Goal: Task Accomplishment & Management: Manage account settings

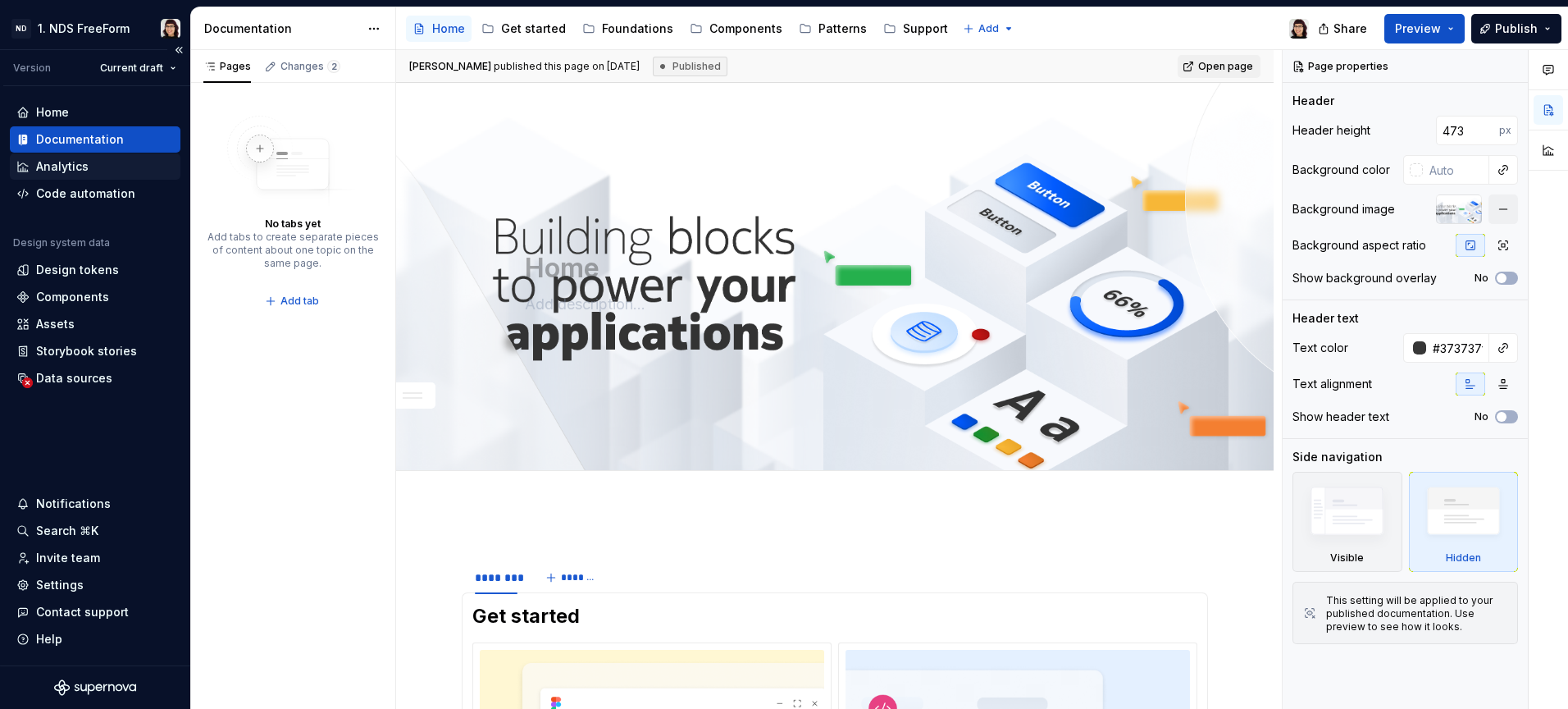
click at [61, 177] on div "Analytics" at bounding box center [95, 167] width 171 height 26
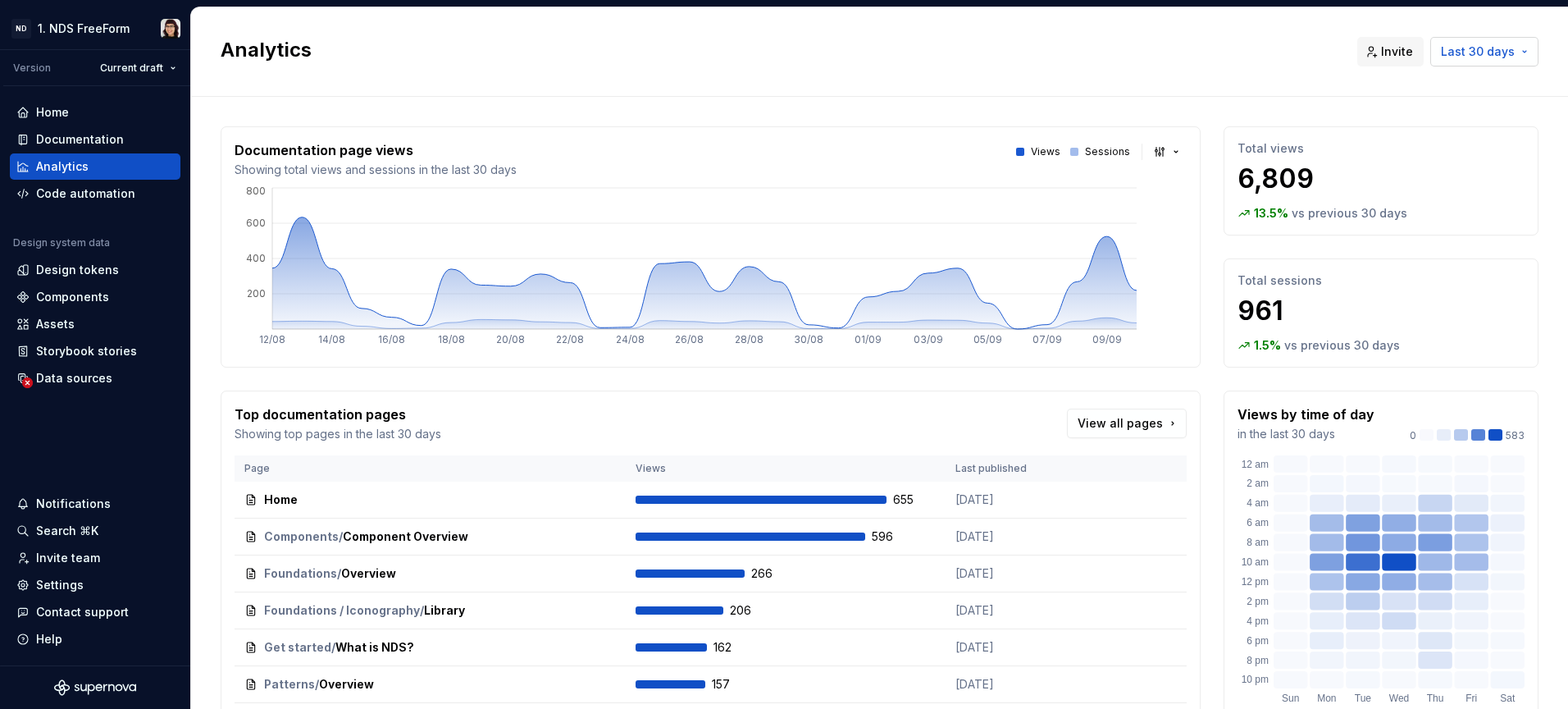
click at [1477, 56] on span "Last 30 days" at bounding box center [1477, 51] width 74 height 16
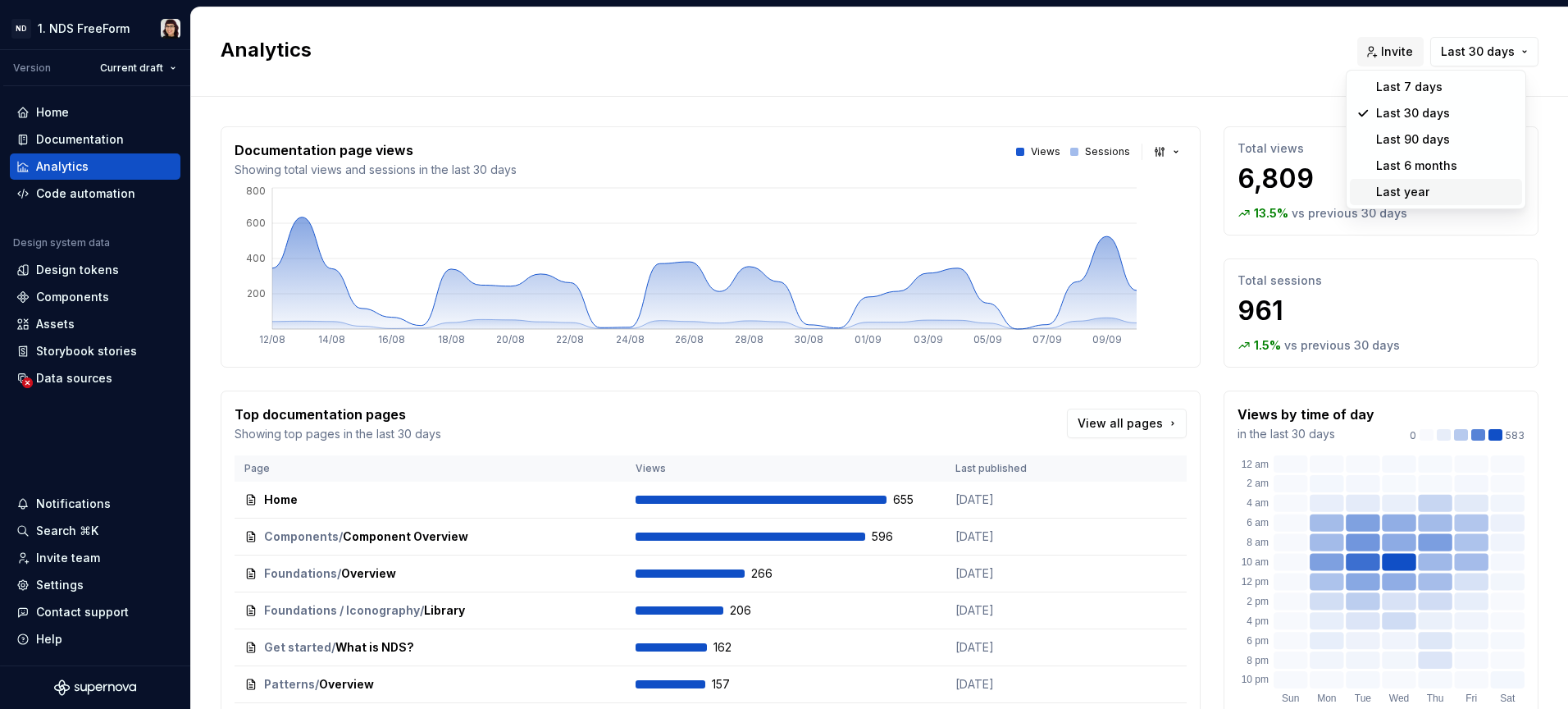
click at [1428, 184] on div "Last year" at bounding box center [1446, 192] width 140 height 16
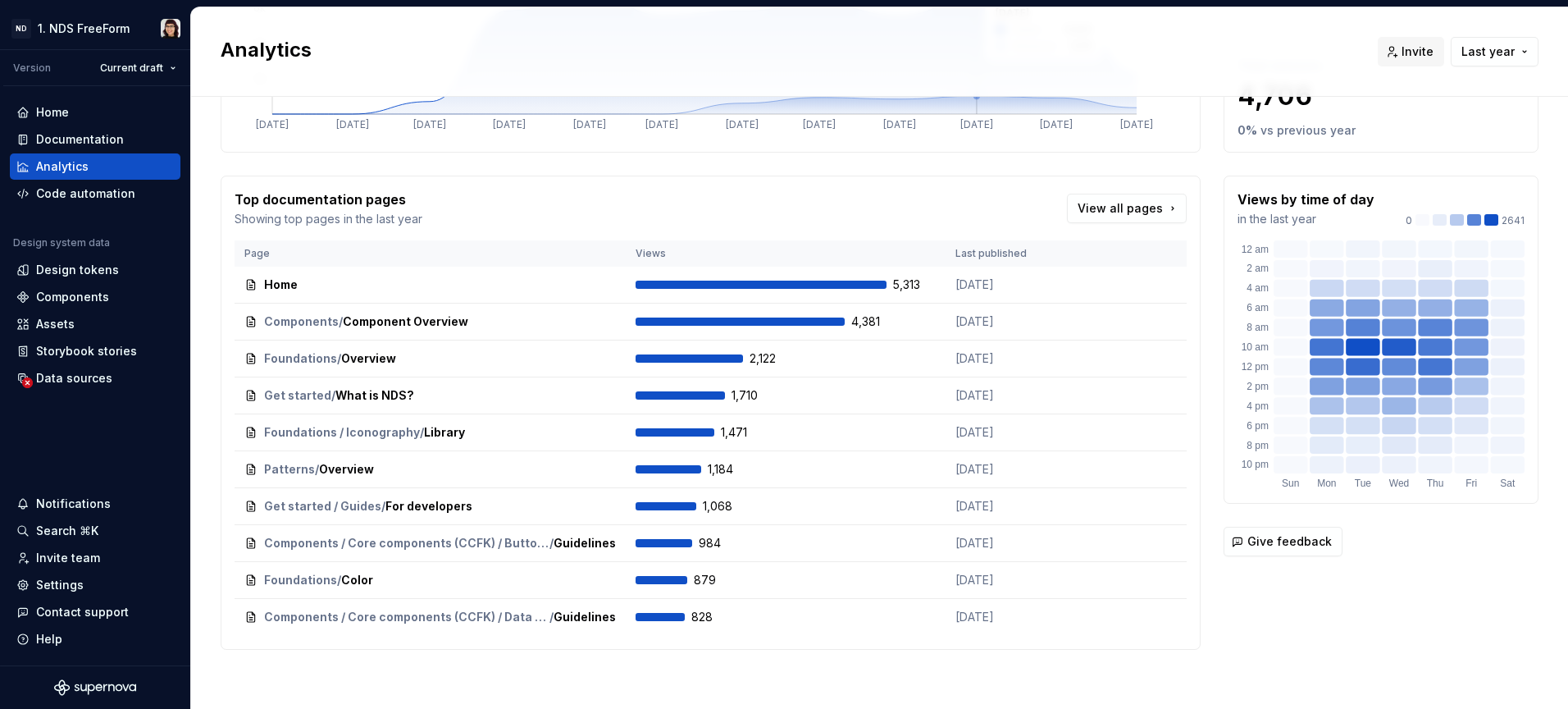
scroll to position [219, 0]
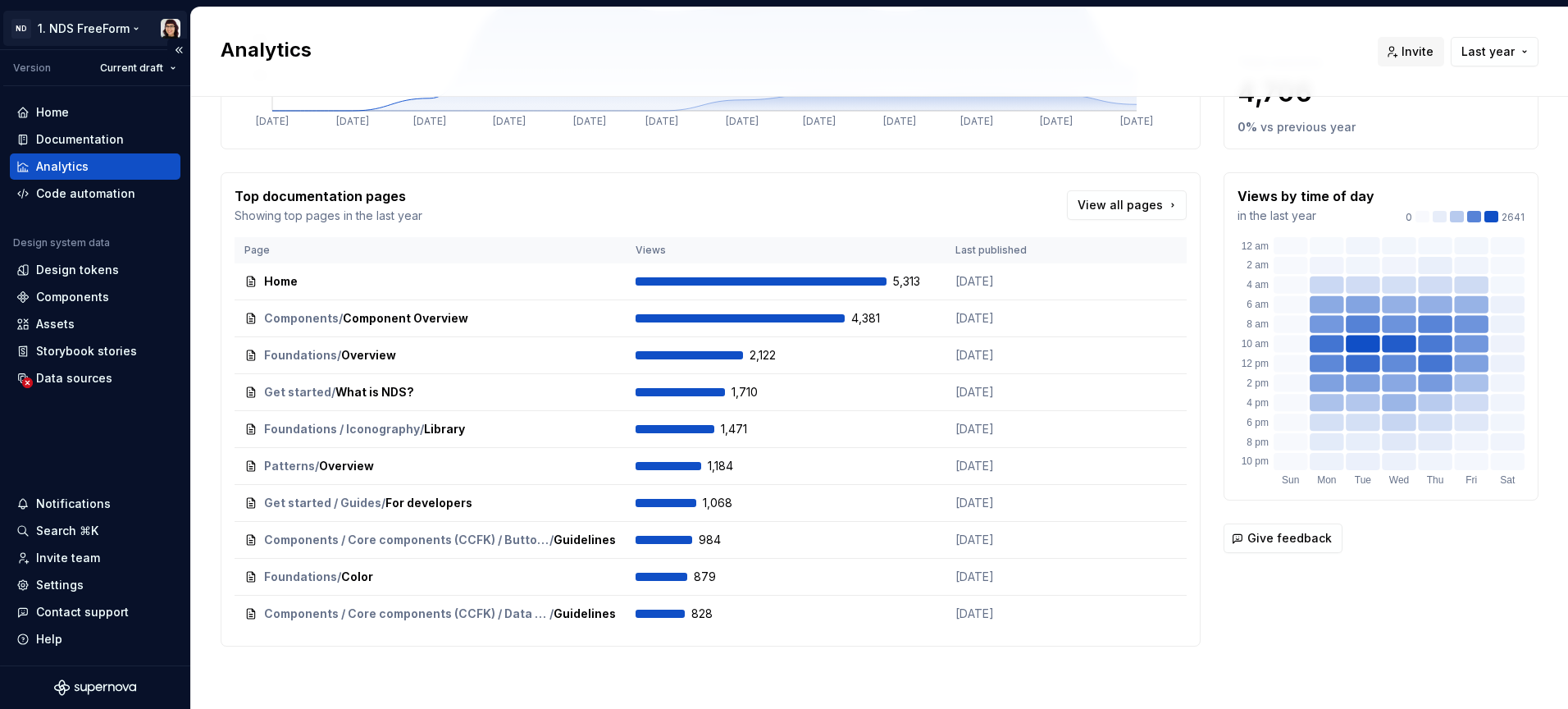
click at [41, 38] on html "ND 1. NDS FreeForm Version Current draft Home Documentation Analytics Code auto…" at bounding box center [784, 354] width 1568 height 709
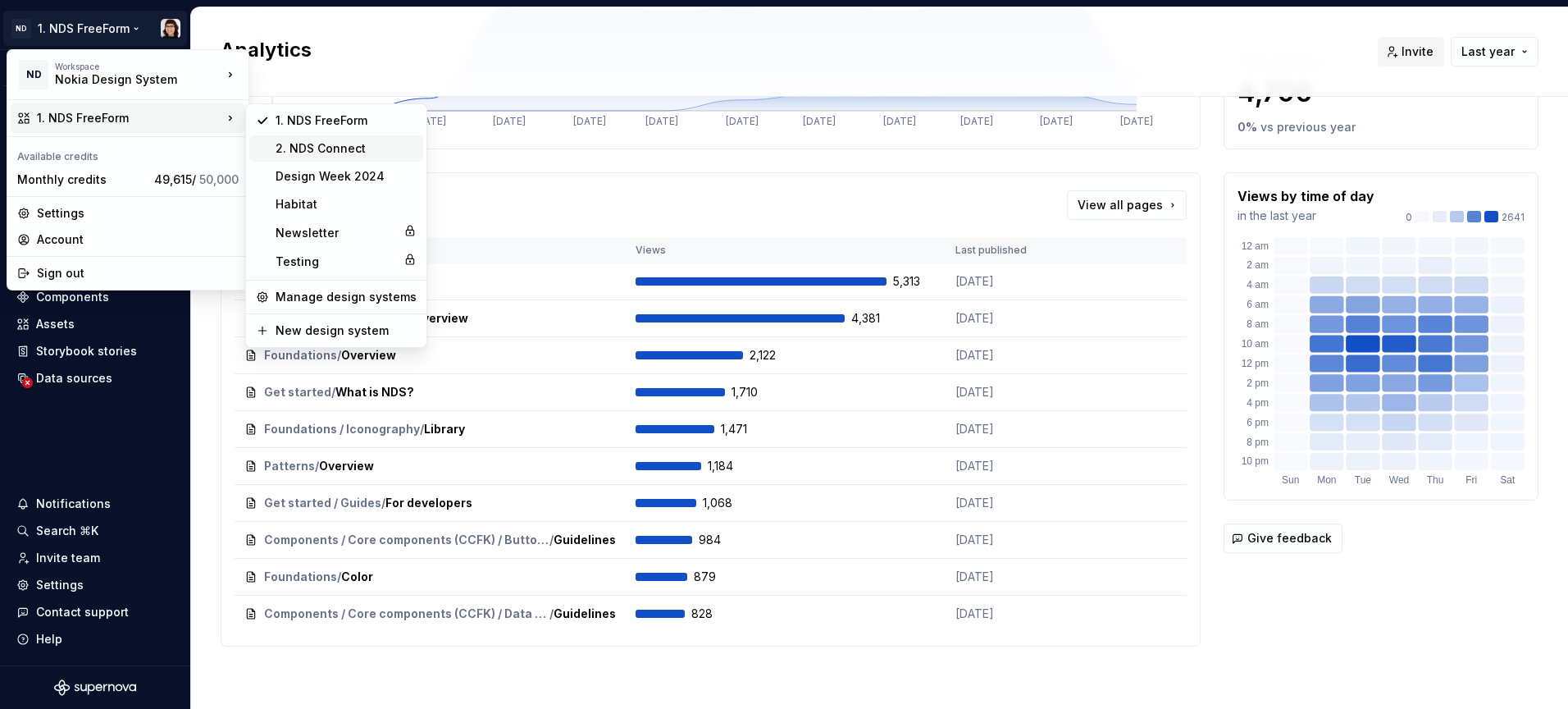
click at [383, 148] on div "2. NDS Connect" at bounding box center [346, 148] width 141 height 16
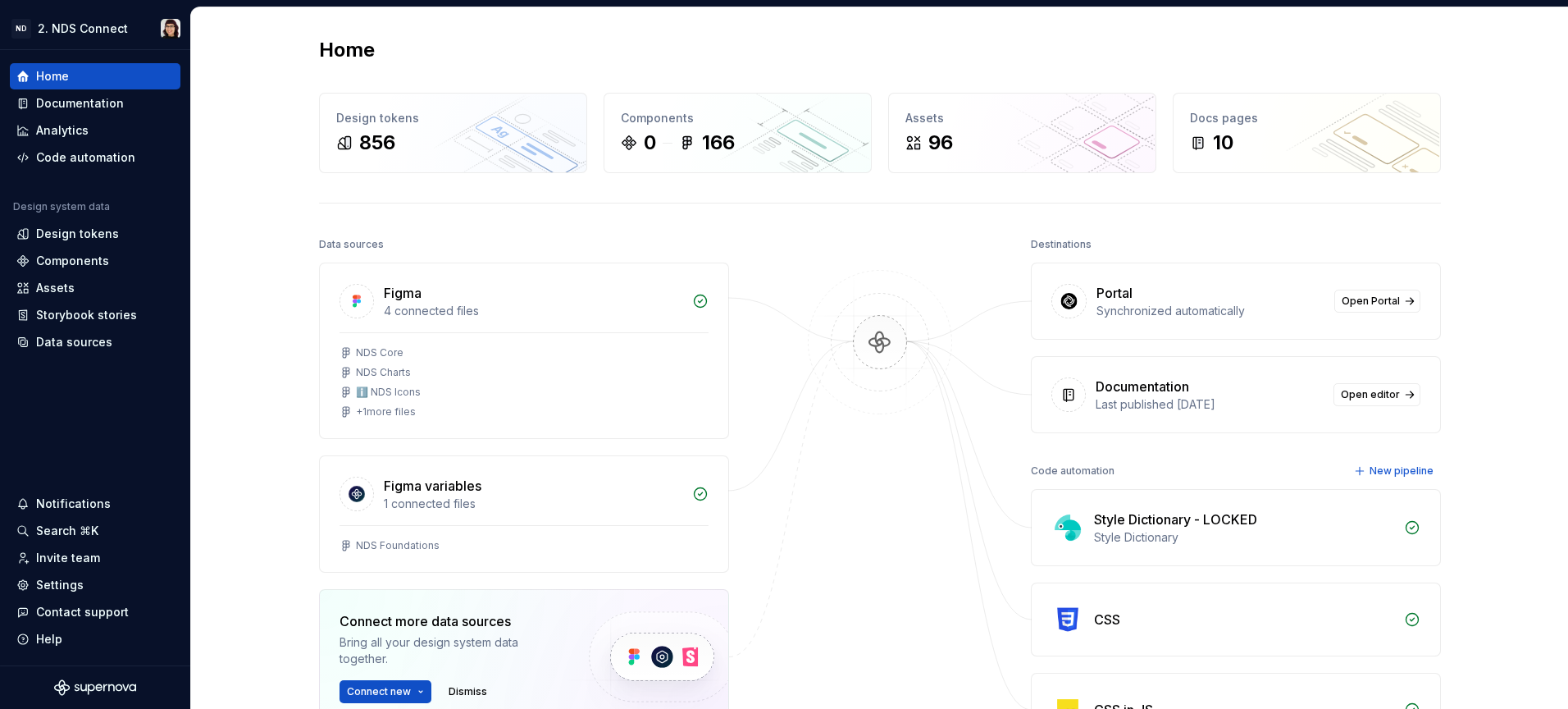
scroll to position [31, 0]
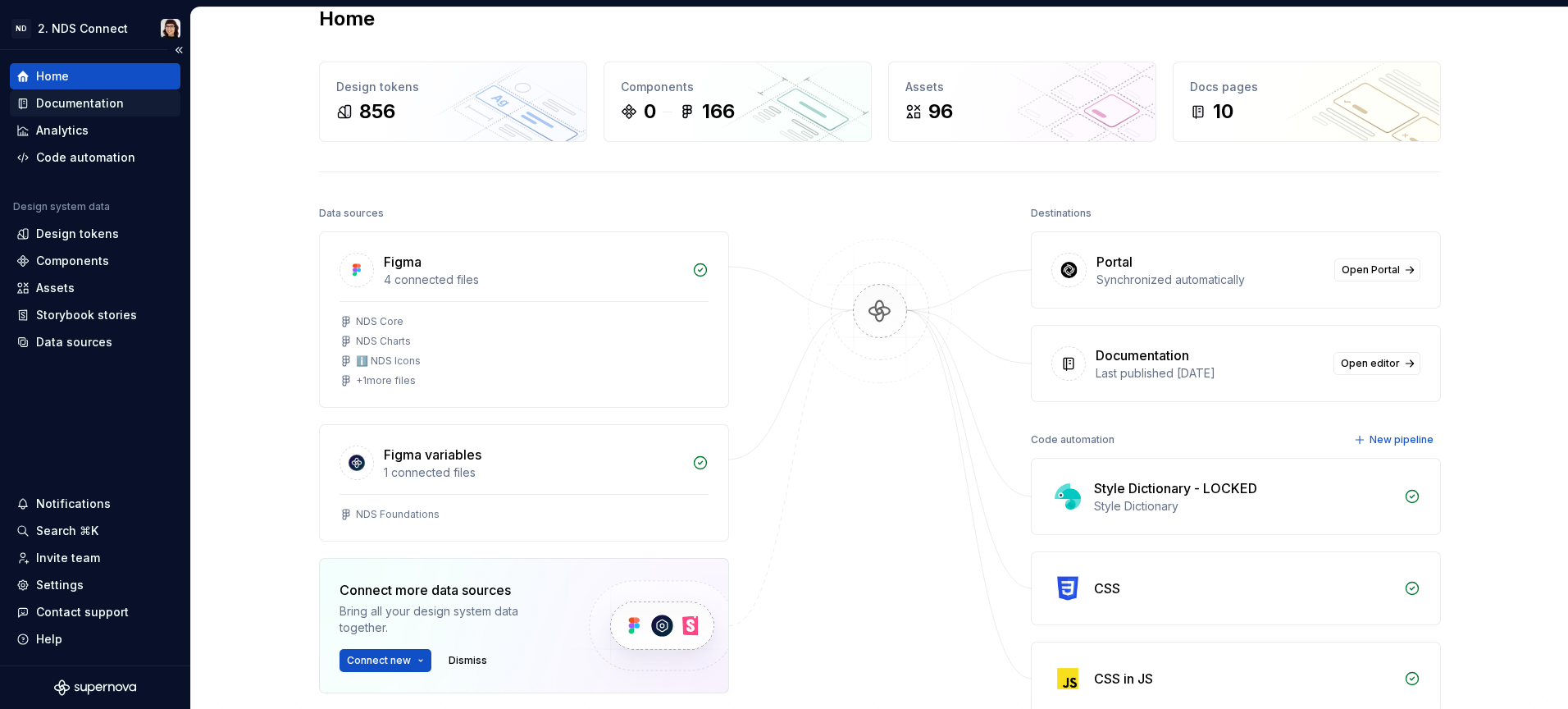
click at [109, 107] on div "Documentation" at bounding box center [80, 103] width 88 height 16
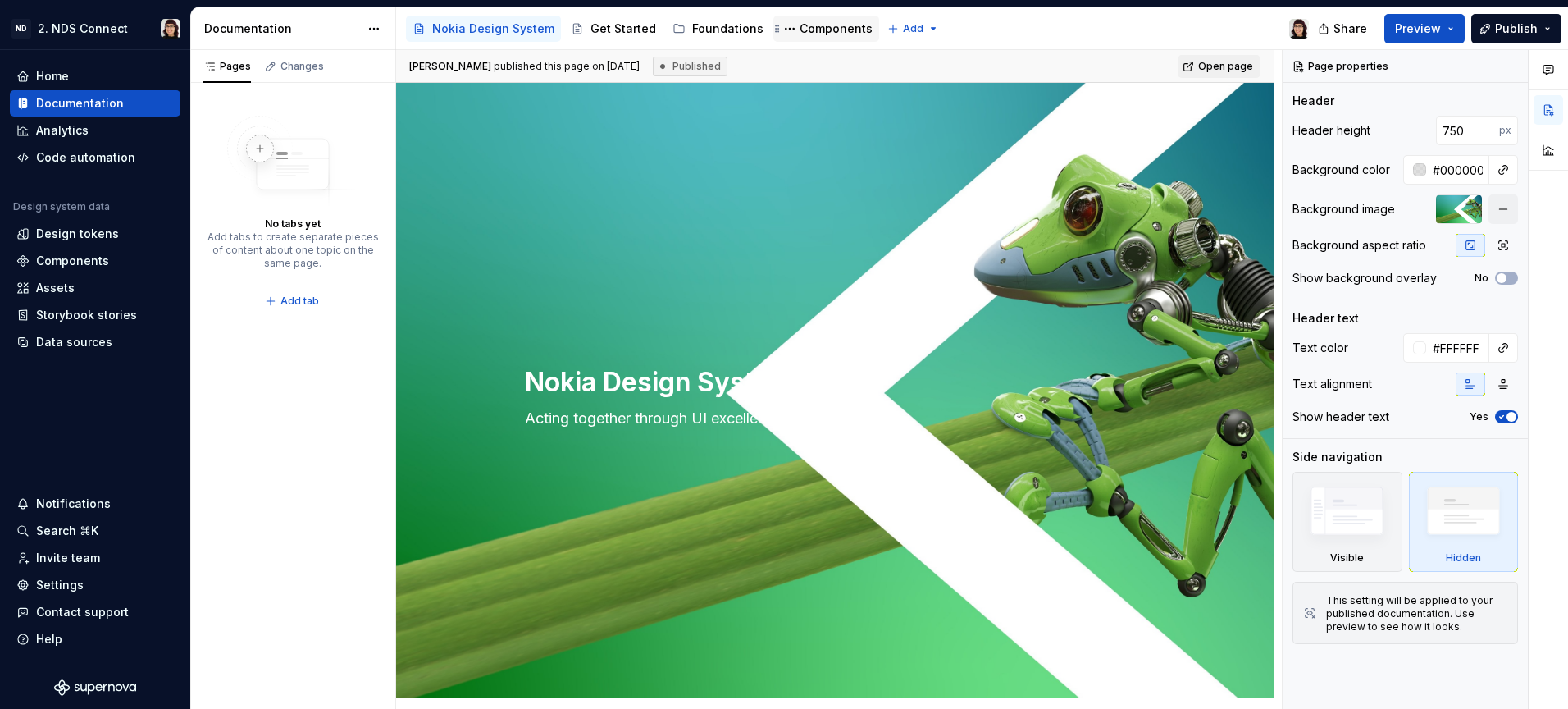
click at [801, 29] on div "Components" at bounding box center [836, 29] width 73 height 16
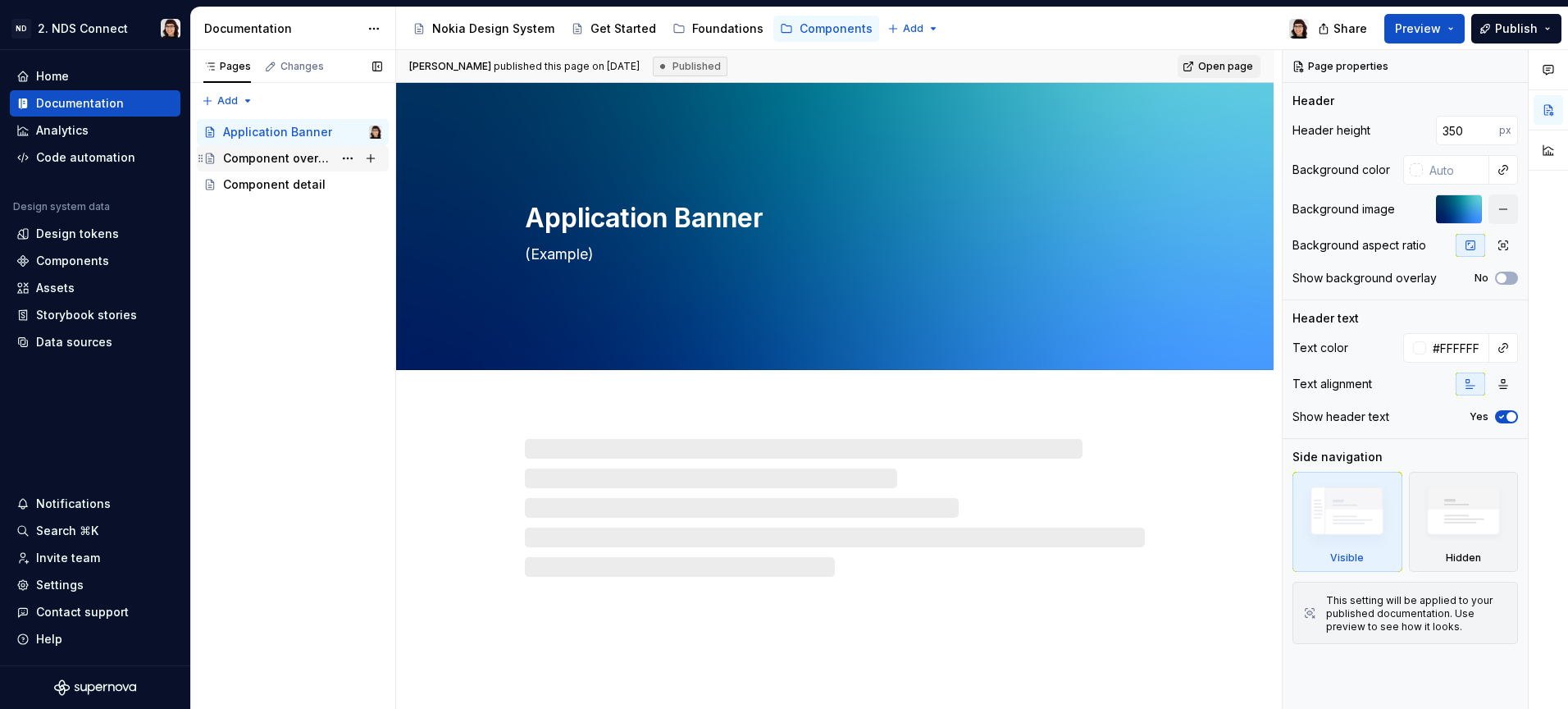
click at [287, 161] on div "Component overview" at bounding box center [278, 158] width 110 height 16
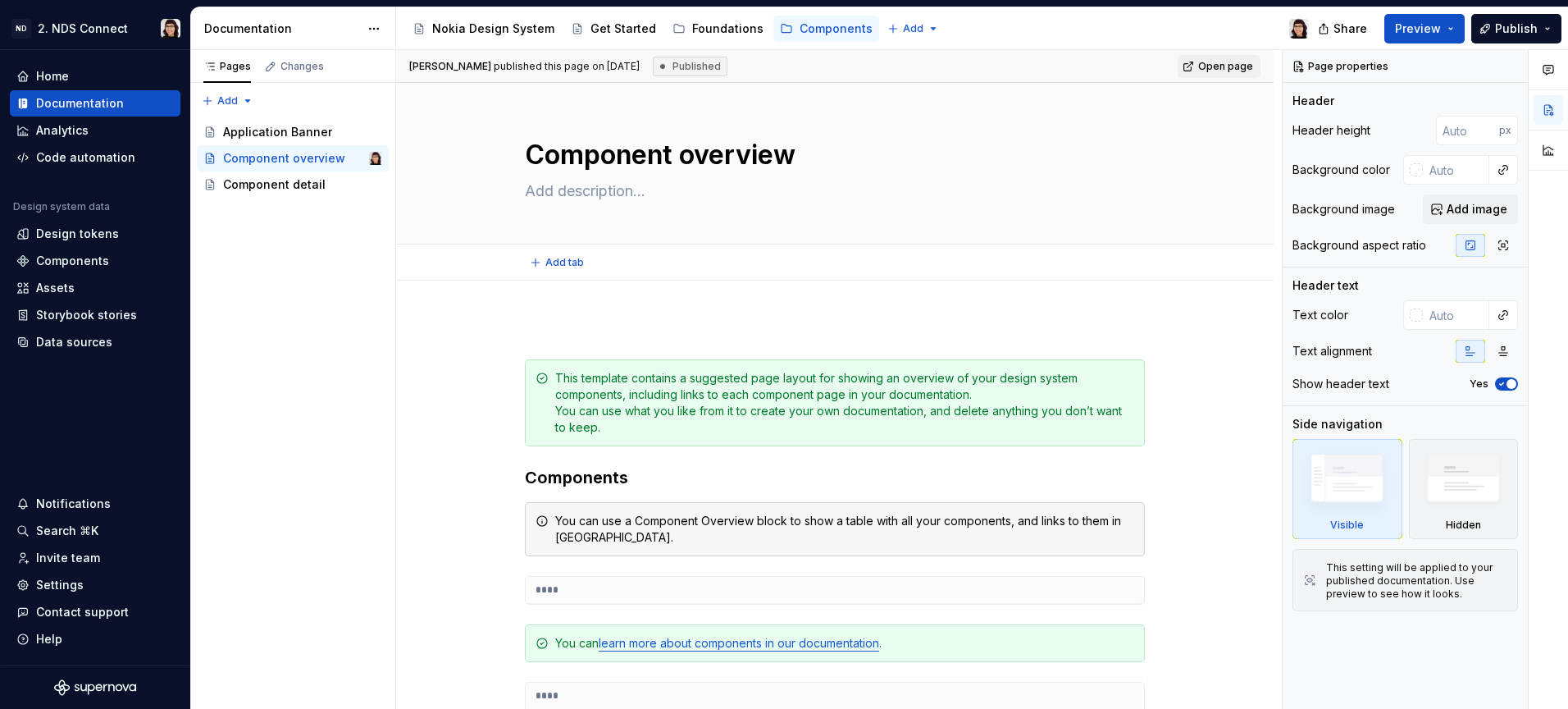
scroll to position [272, 0]
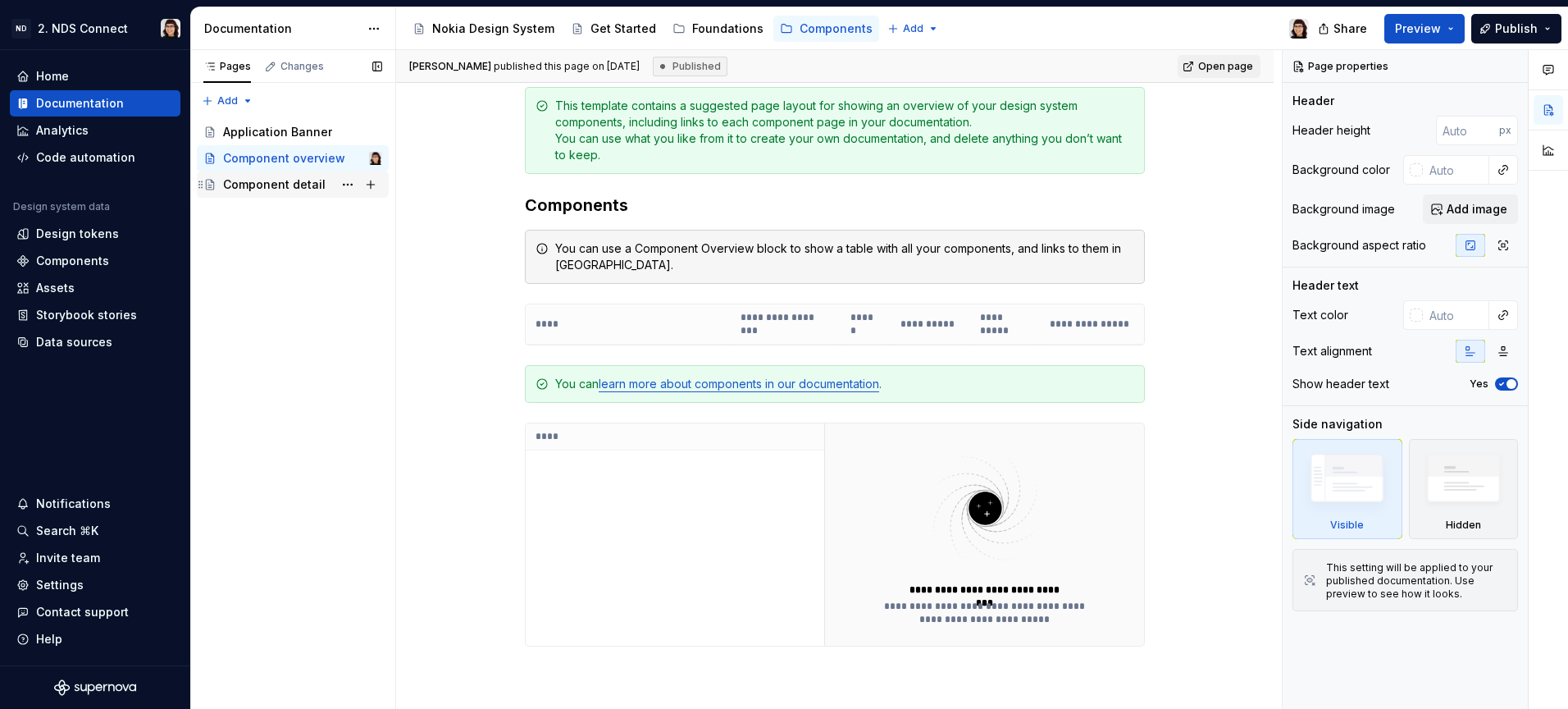
click at [298, 188] on div "Component detail" at bounding box center [274, 184] width 102 height 16
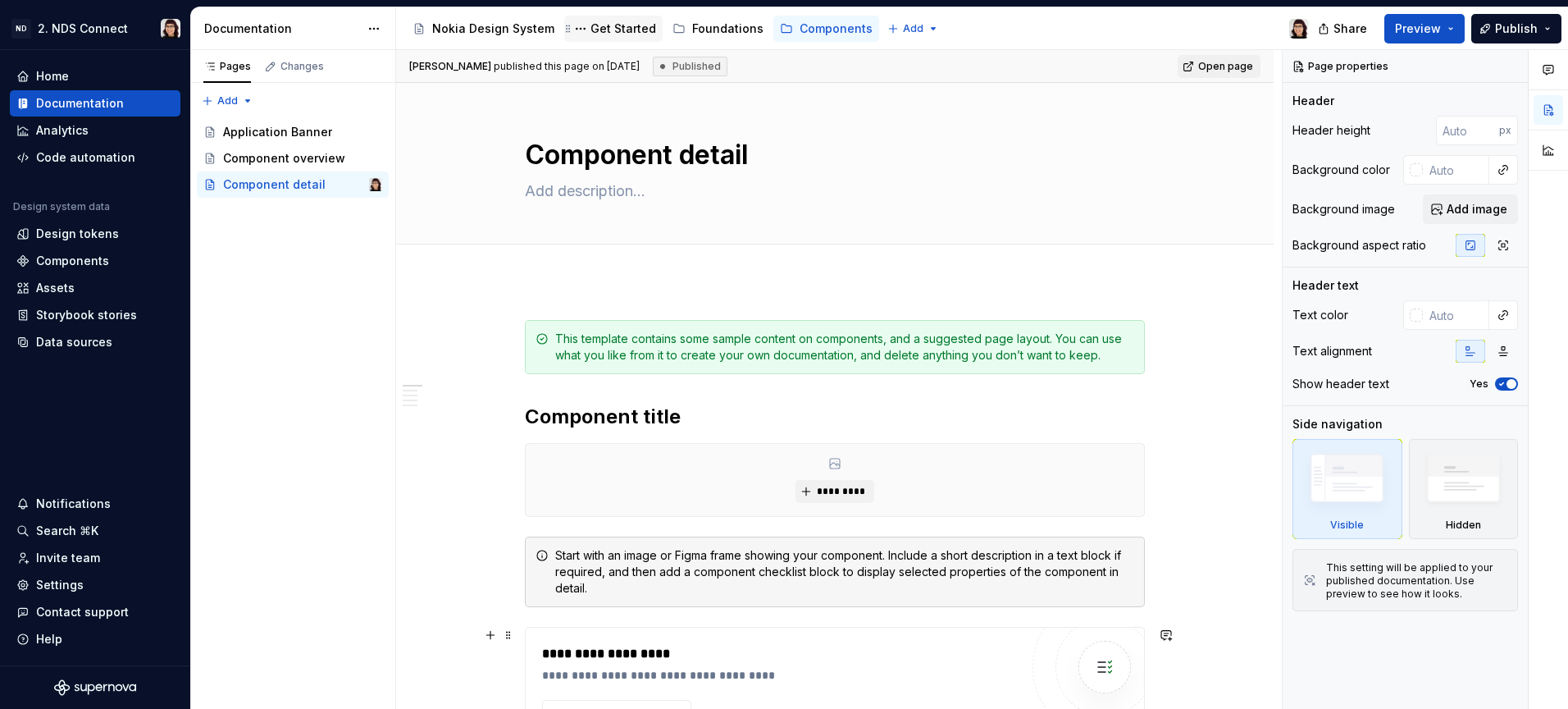
type textarea "*"
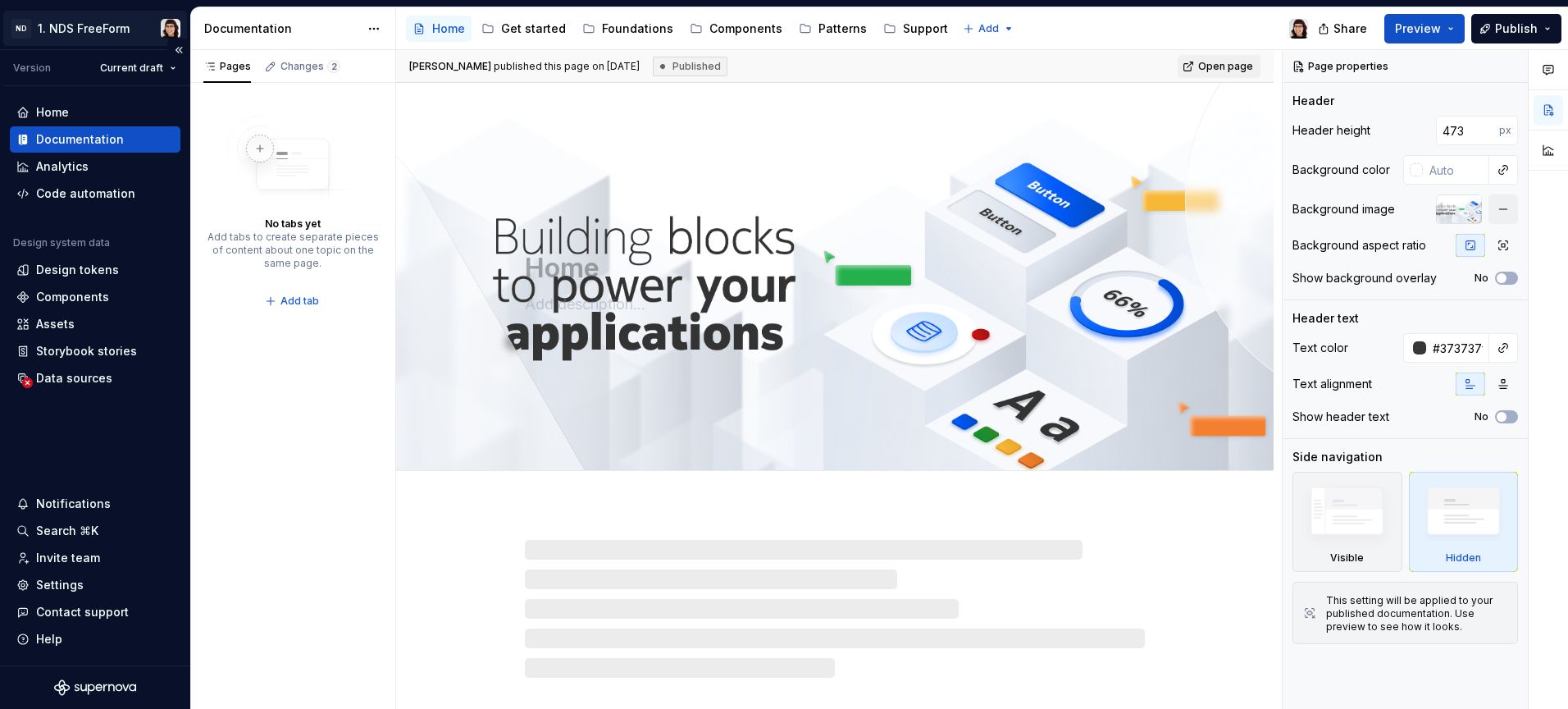
type textarea "*"
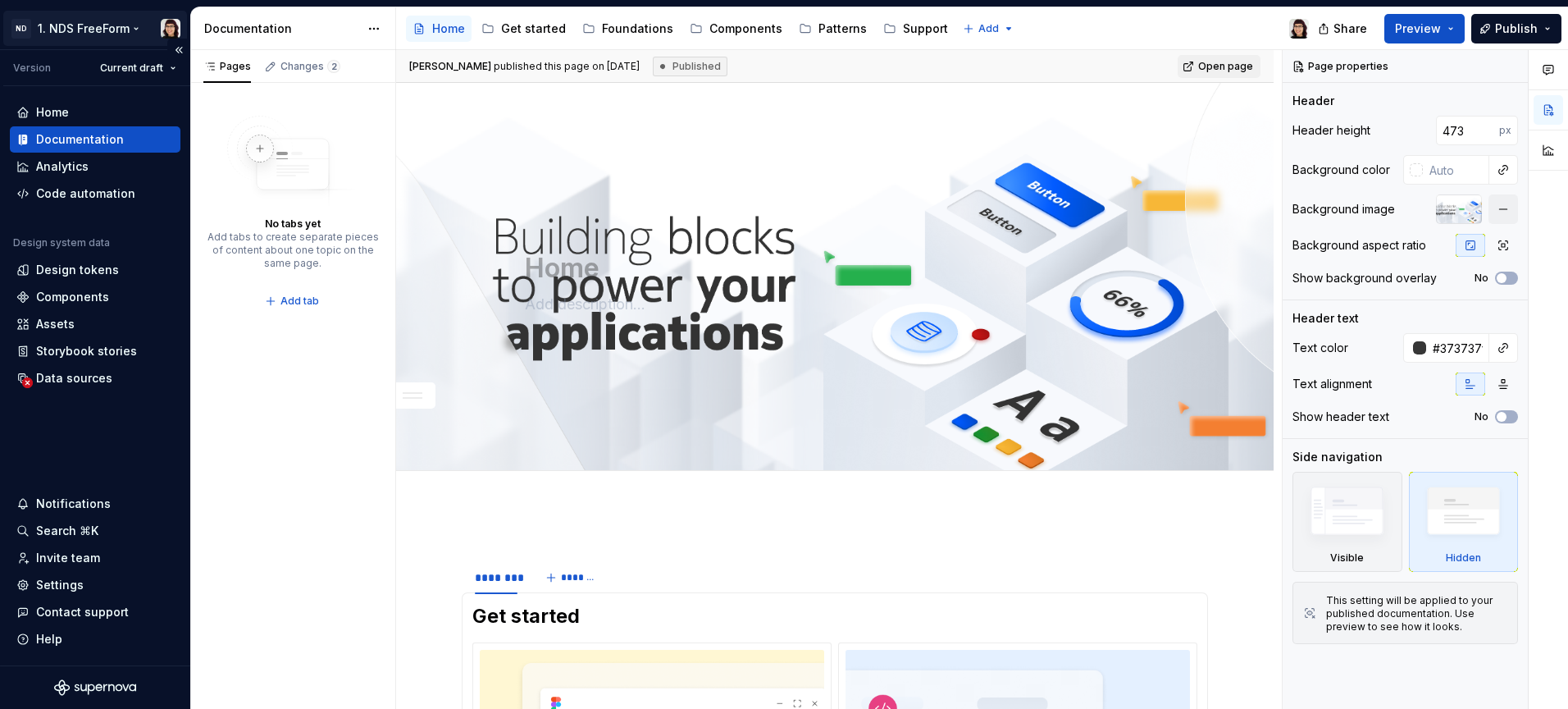
click at [62, 38] on html "ND 1. NDS FreeForm Version Current draft Home Documentation Analytics Code auto…" at bounding box center [784, 354] width 1568 height 709
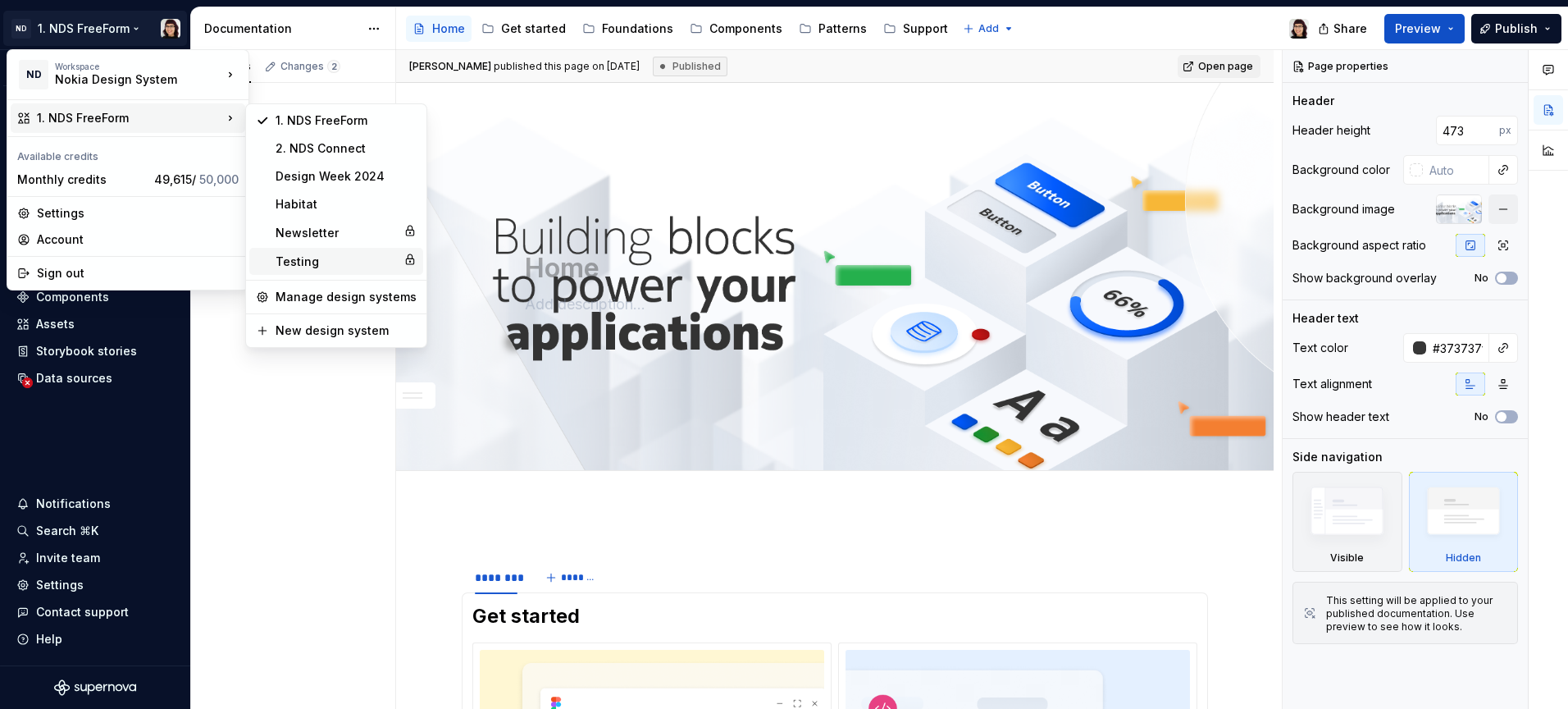
click at [312, 264] on div "Testing" at bounding box center [336, 261] width 121 height 16
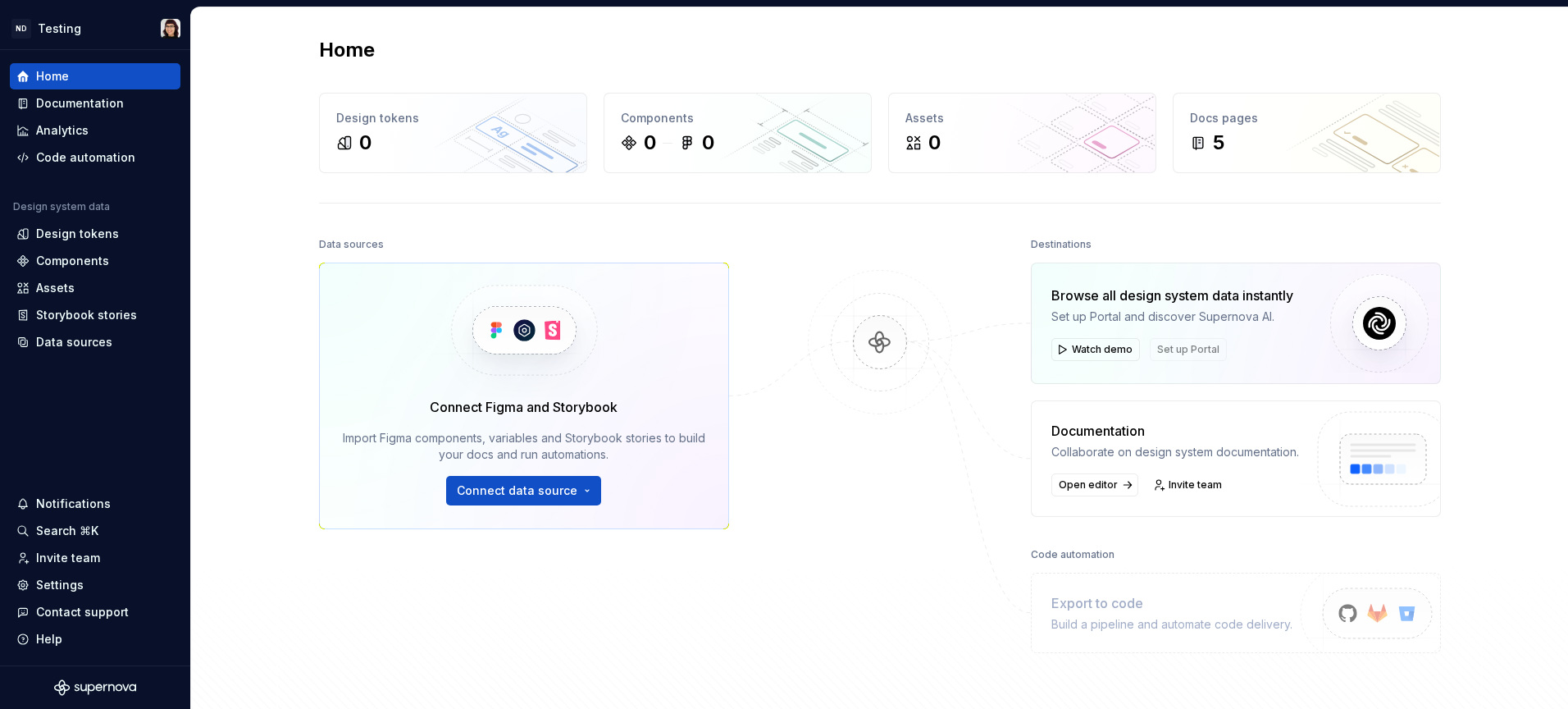
click at [246, 413] on div "Home Design tokens 0 Components 0 0 Assets 0 Docs pages 5 Data sources Connect …" at bounding box center [879, 381] width 1377 height 746
click at [75, 584] on div "Settings" at bounding box center [60, 585] width 48 height 16
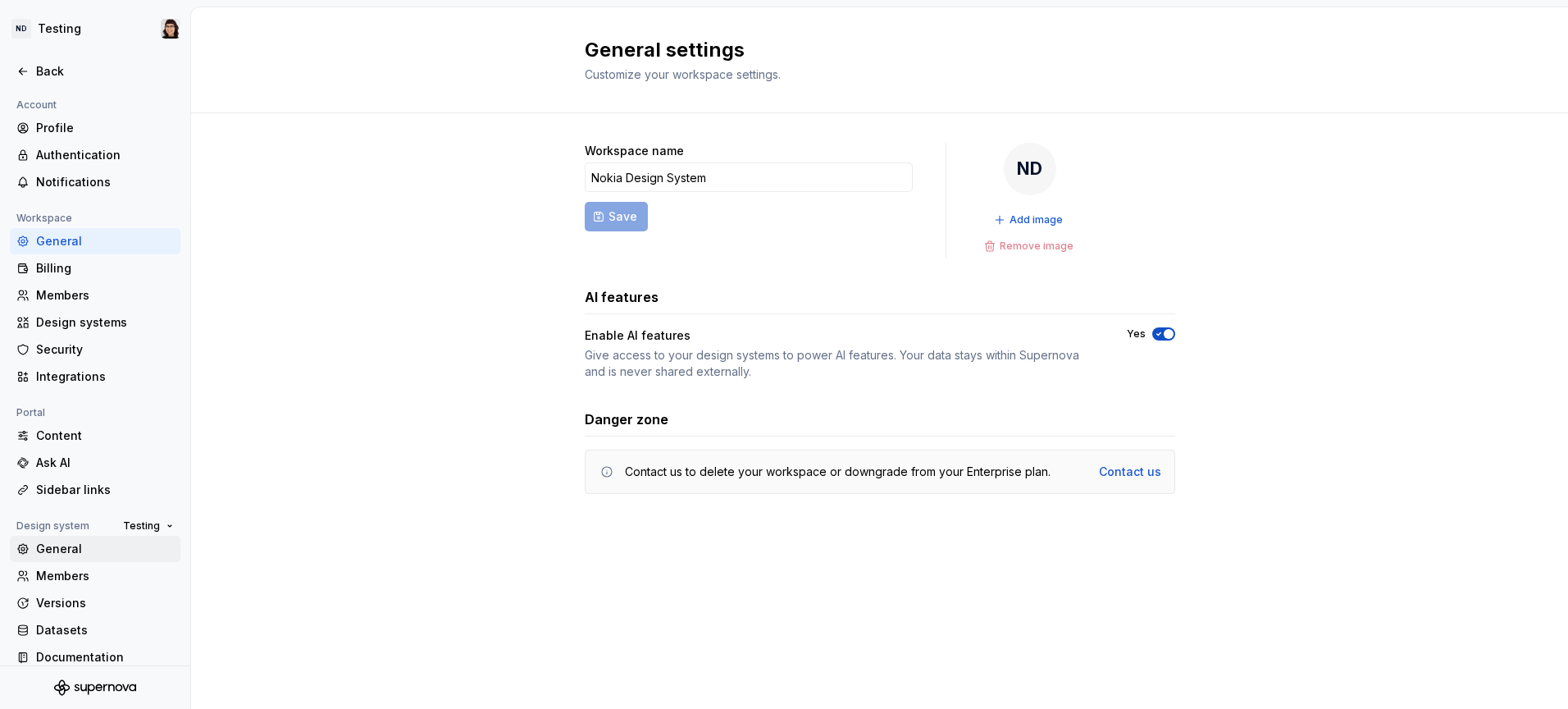
click at [71, 552] on div "General" at bounding box center [105, 548] width 138 height 16
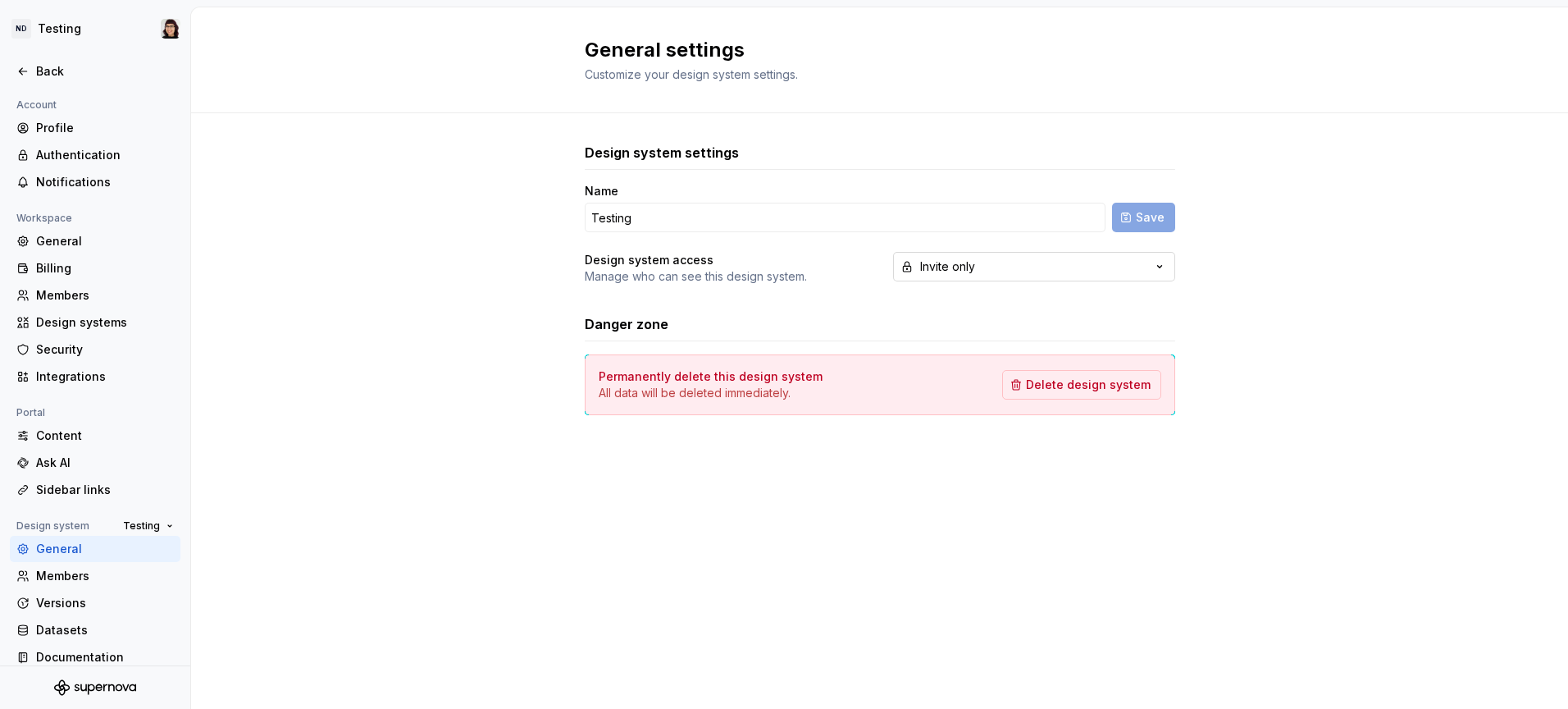
click at [955, 272] on div "Invite only" at bounding box center [947, 266] width 55 height 16
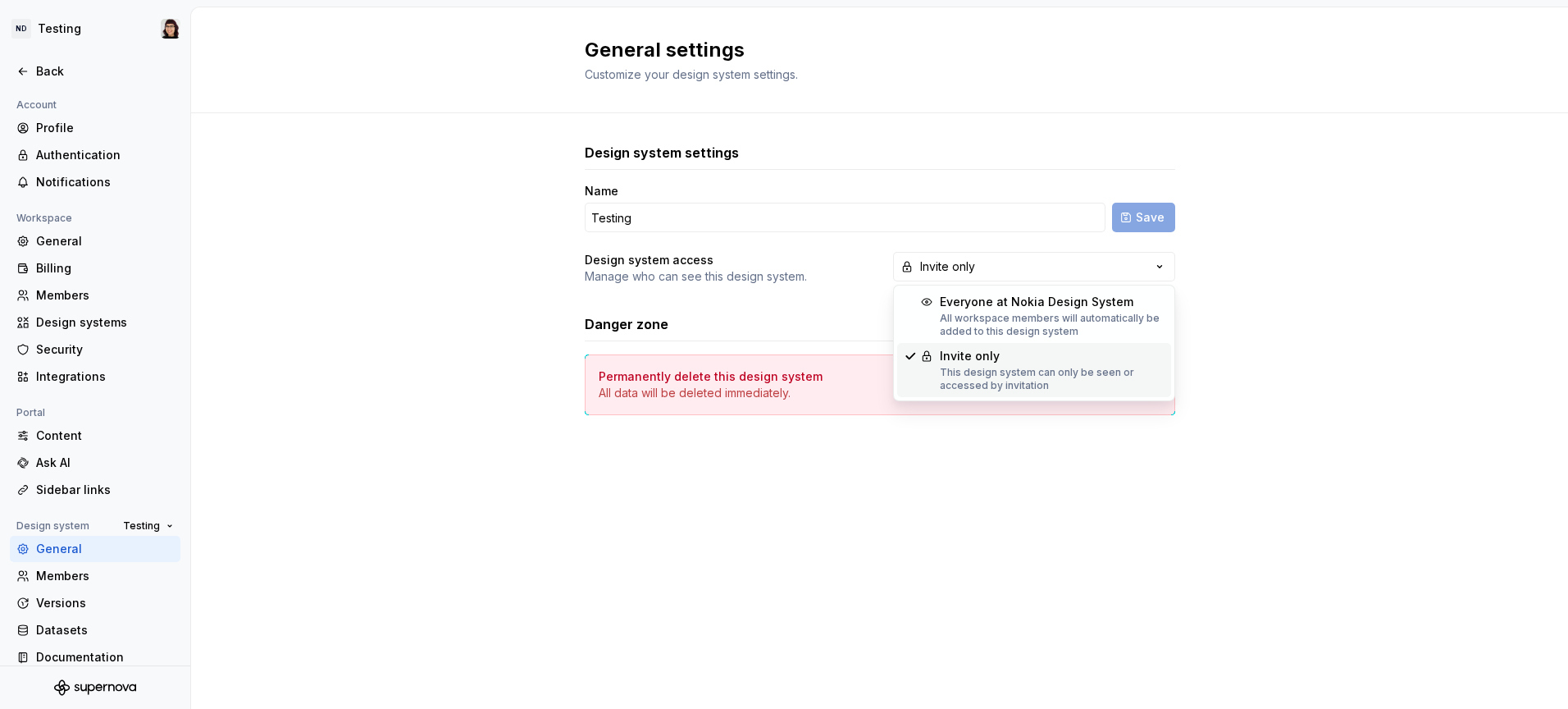
click at [943, 358] on div "Invite only" at bounding box center [1052, 356] width 225 height 16
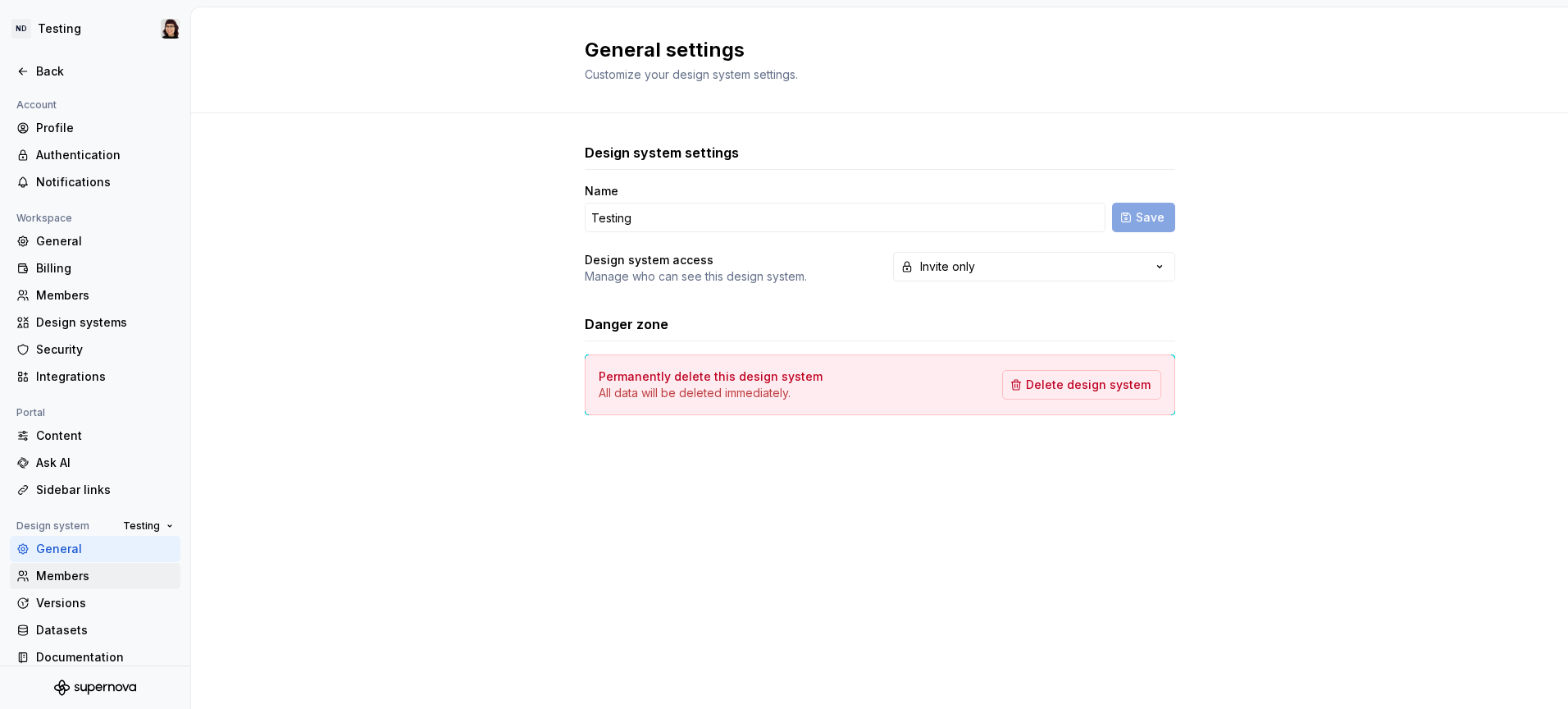
click at [115, 574] on div "Members" at bounding box center [105, 575] width 138 height 16
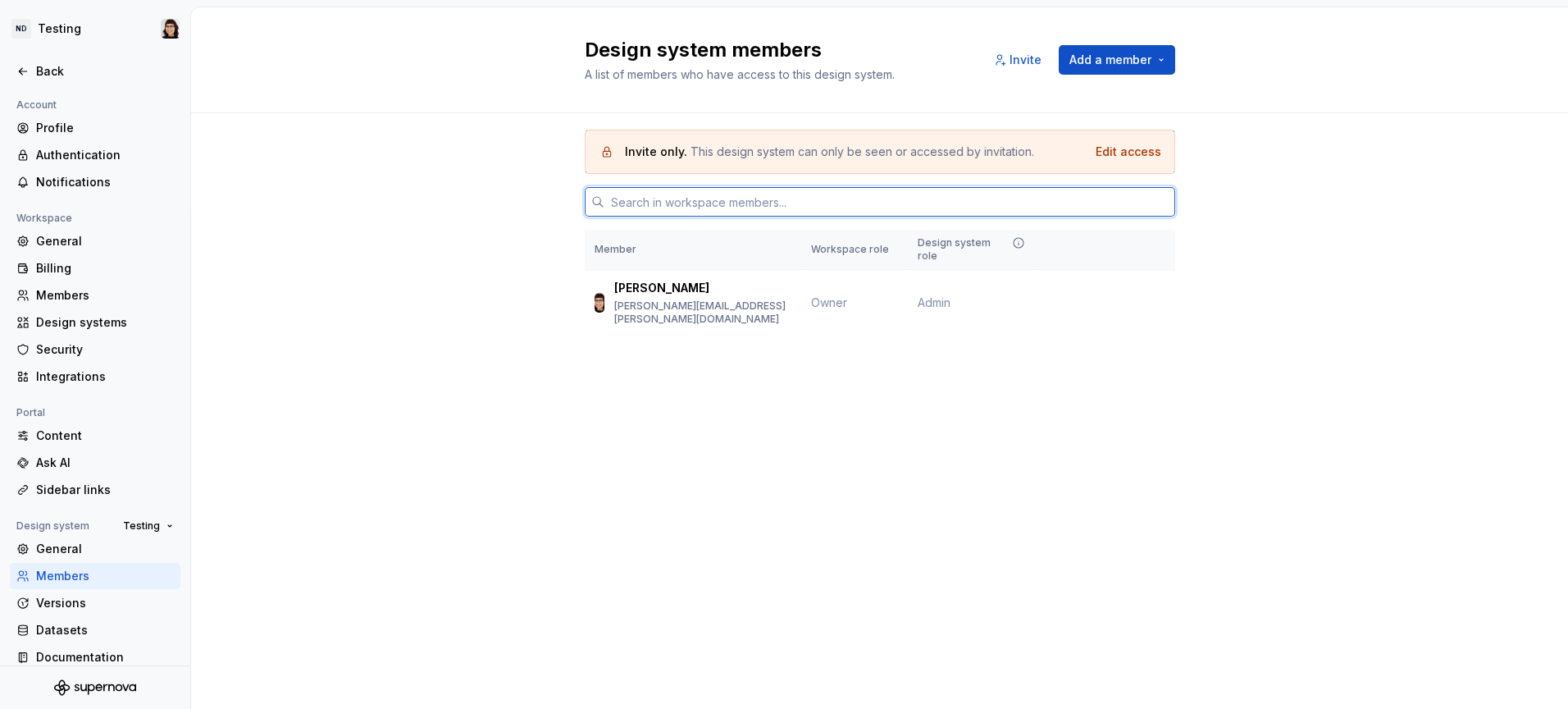
click at [728, 203] on input "text" at bounding box center [890, 202] width 571 height 30
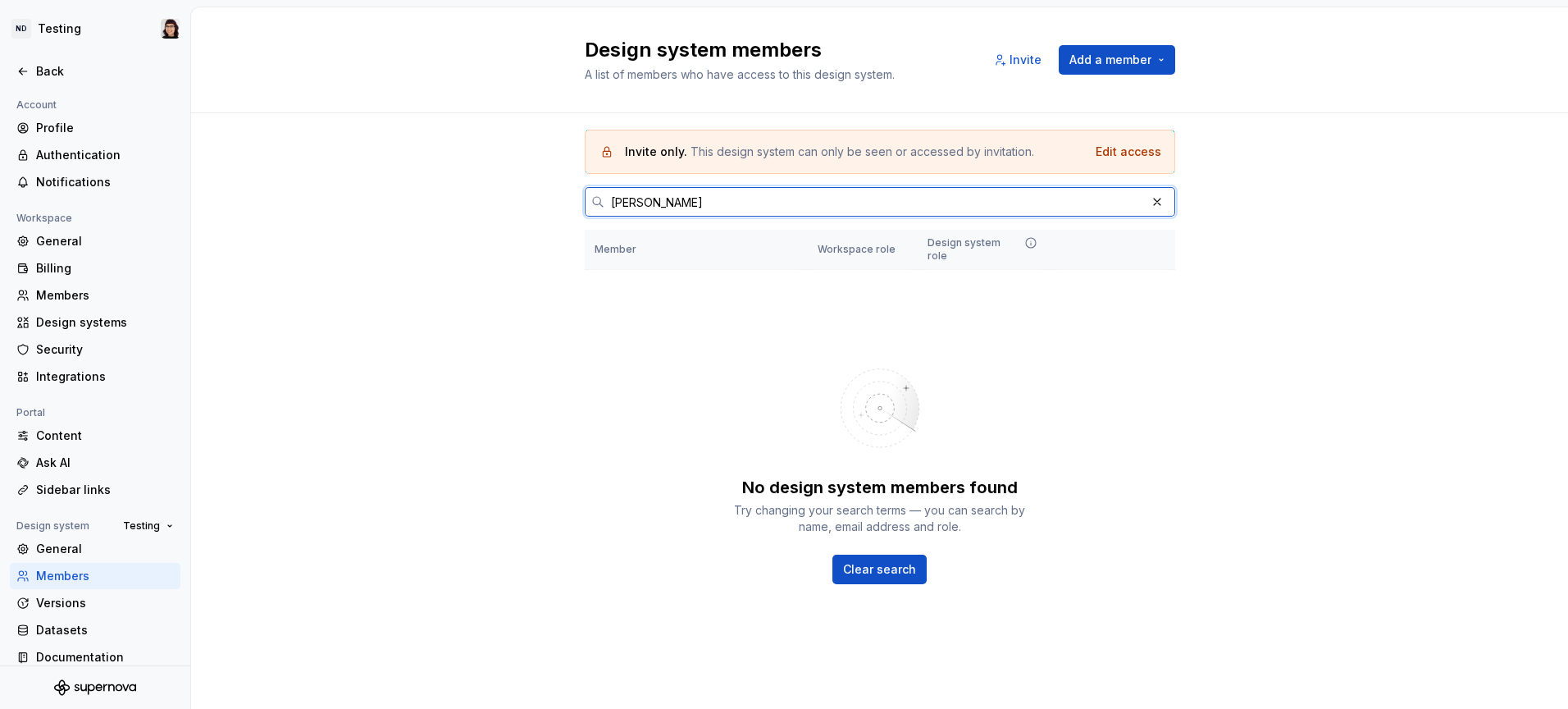
type input "[PERSON_NAME]"
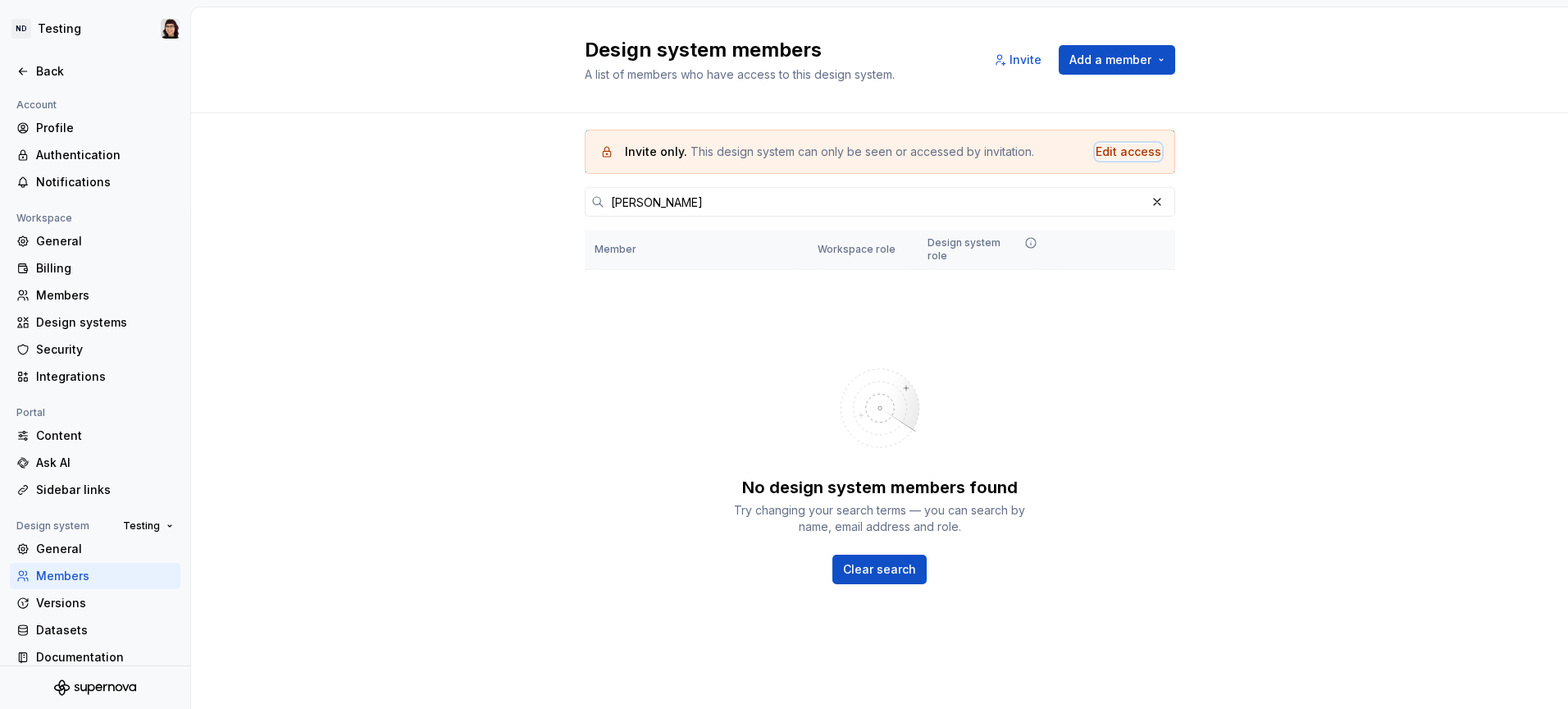
click at [1107, 150] on div "Edit access" at bounding box center [1128, 151] width 66 height 16
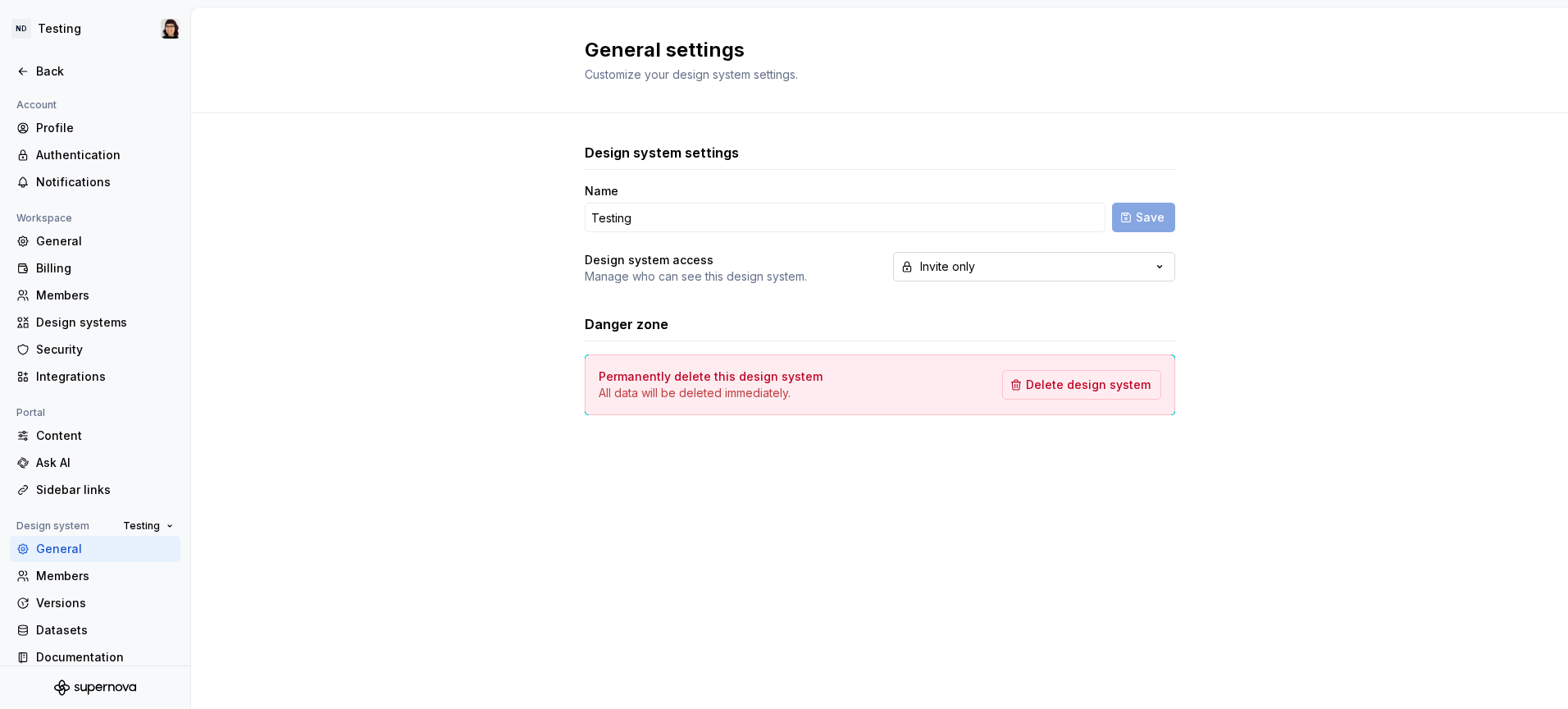
click at [964, 269] on div "Invite only" at bounding box center [947, 266] width 55 height 16
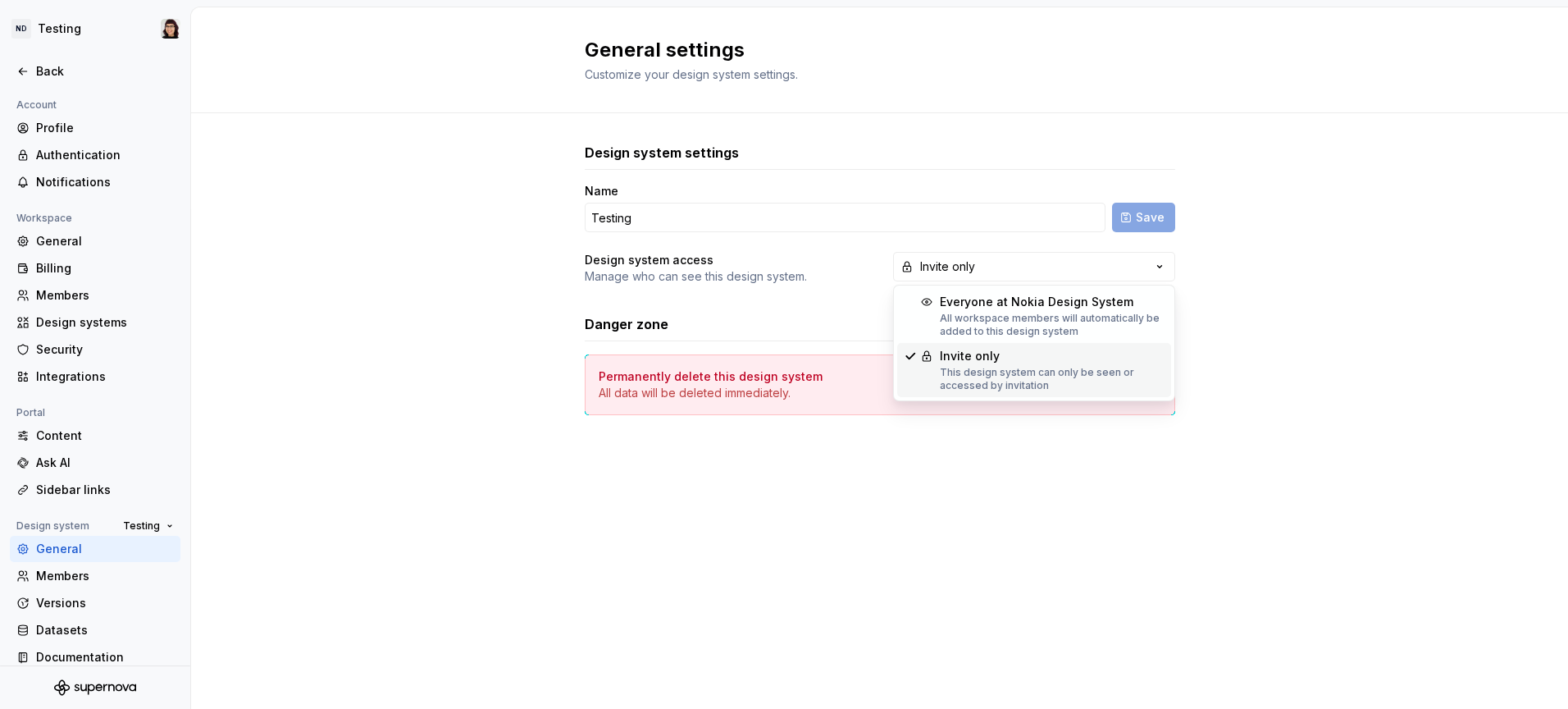
click at [947, 357] on div "Invite only" at bounding box center [1052, 356] width 225 height 16
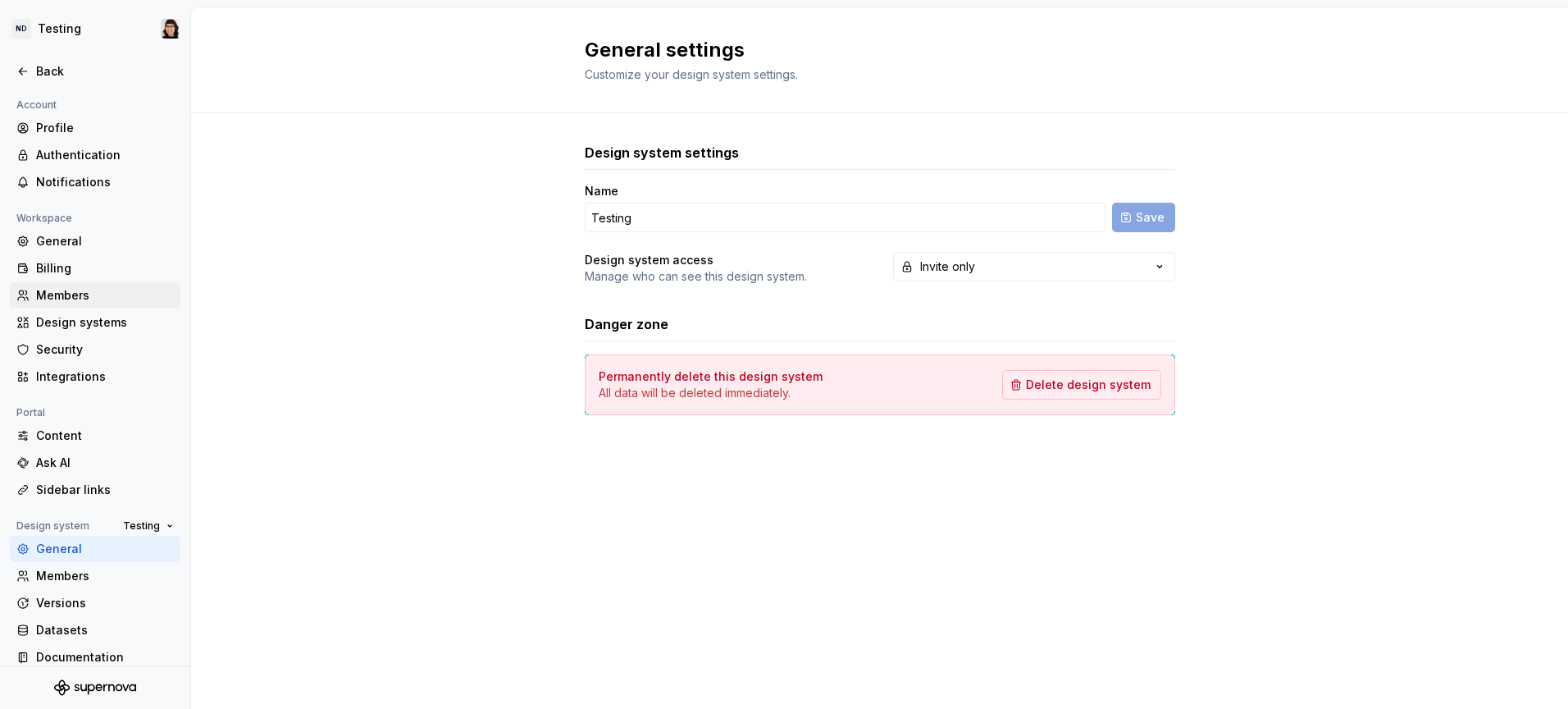
click at [43, 302] on div "Members" at bounding box center [105, 295] width 138 height 16
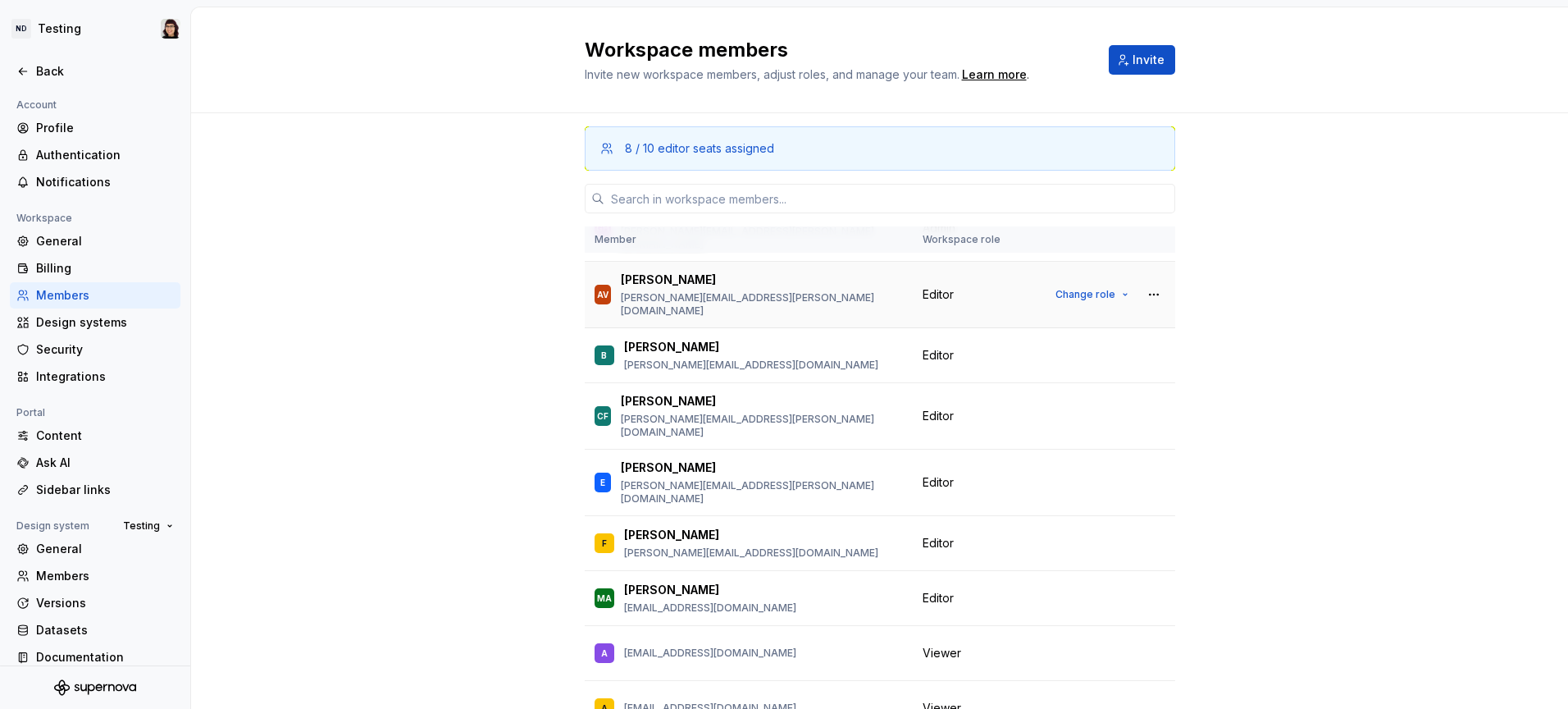
scroll to position [135, 0]
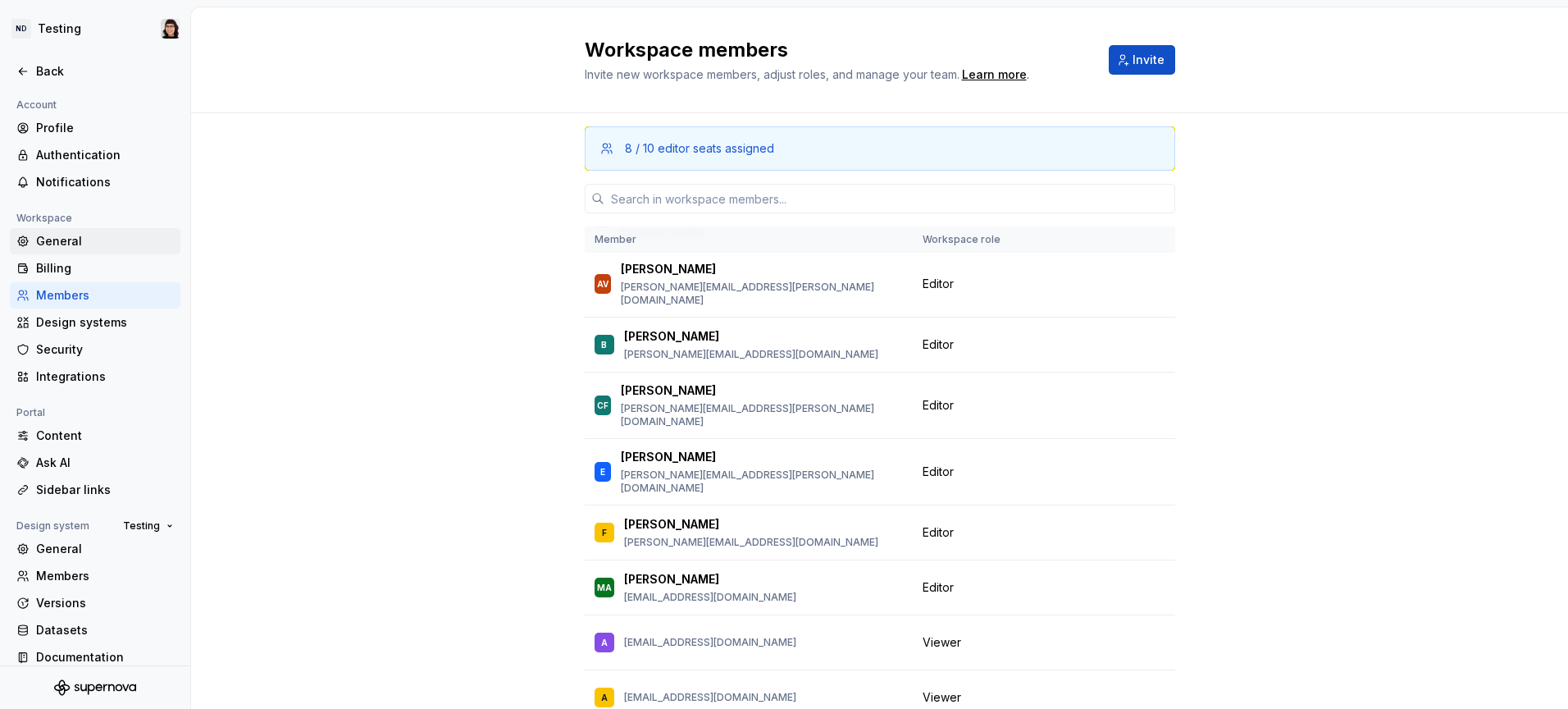
click at [63, 249] on div "General" at bounding box center [95, 241] width 171 height 26
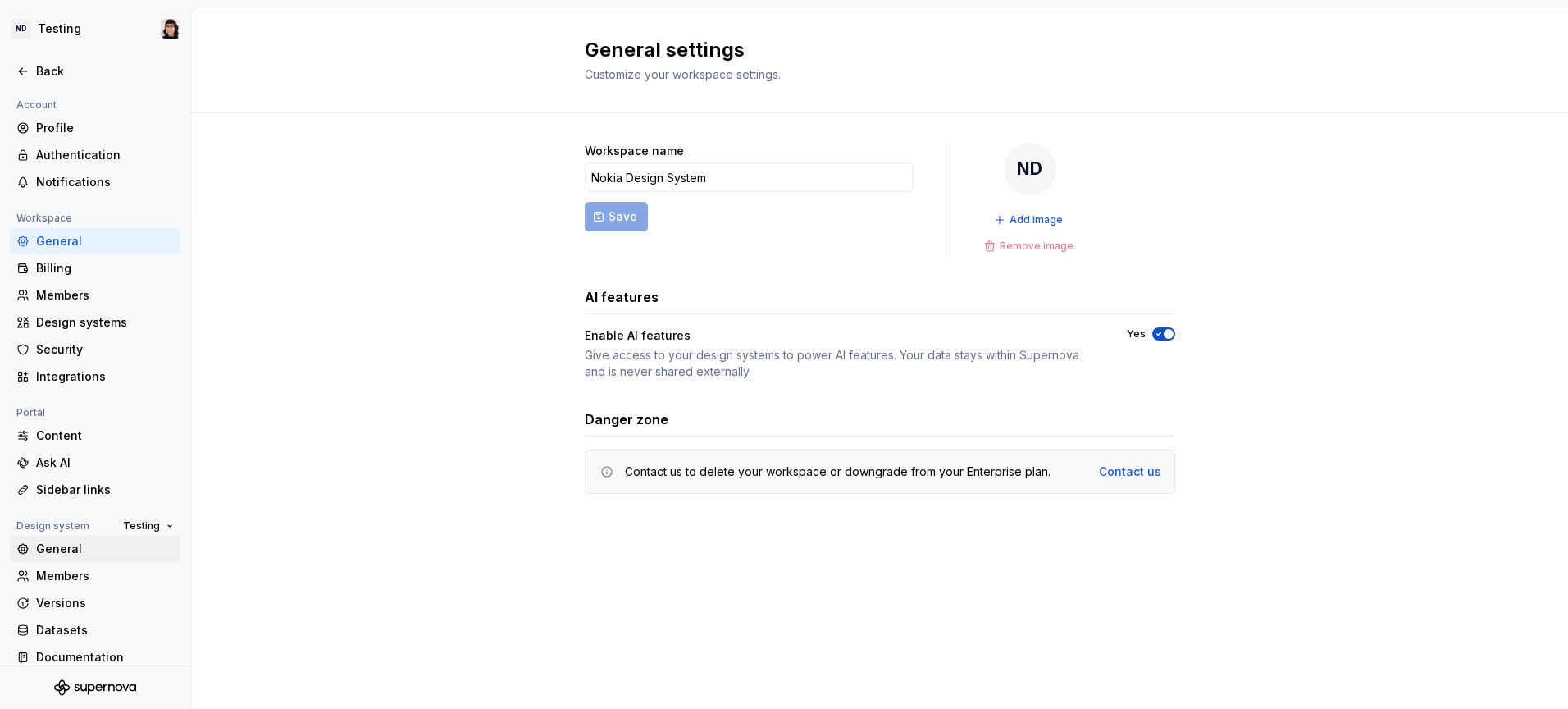
click at [74, 558] on div "General" at bounding box center [95, 548] width 171 height 26
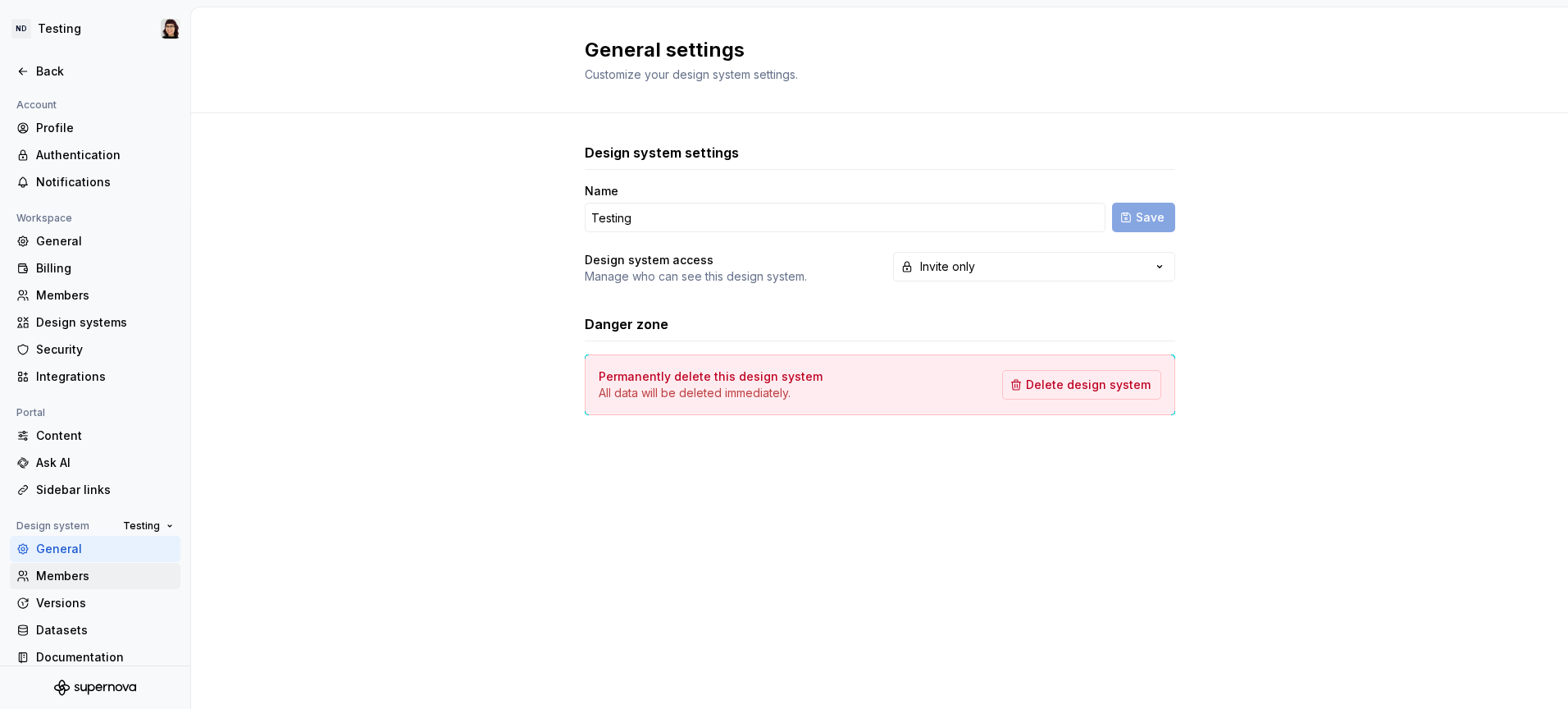
click at [74, 578] on div "Members" at bounding box center [105, 575] width 138 height 16
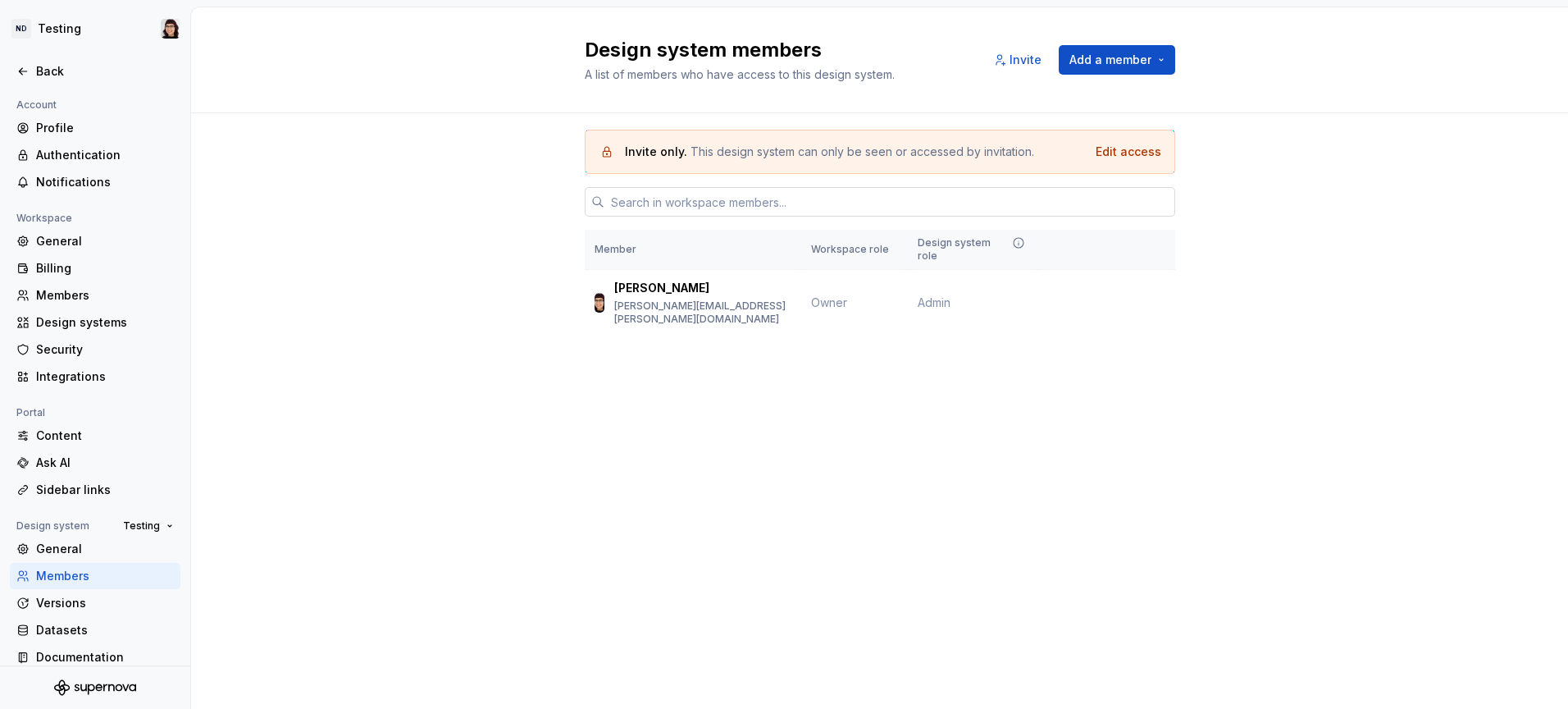
click at [771, 204] on input "text" at bounding box center [890, 202] width 571 height 30
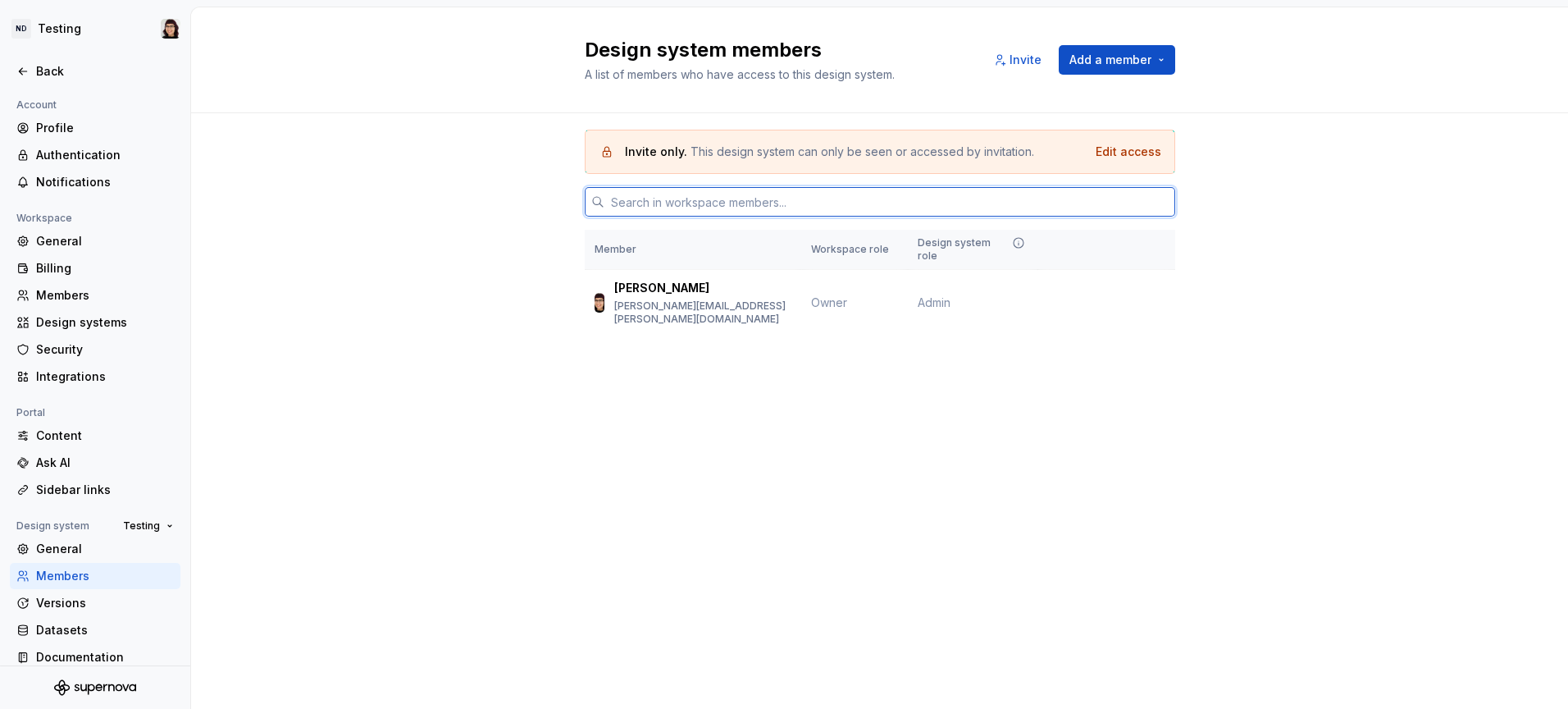
type input "E"
type input "s"
paste input "[PERSON_NAME][EMAIL_ADDRESS][PERSON_NAME][DOMAIN_NAME]"
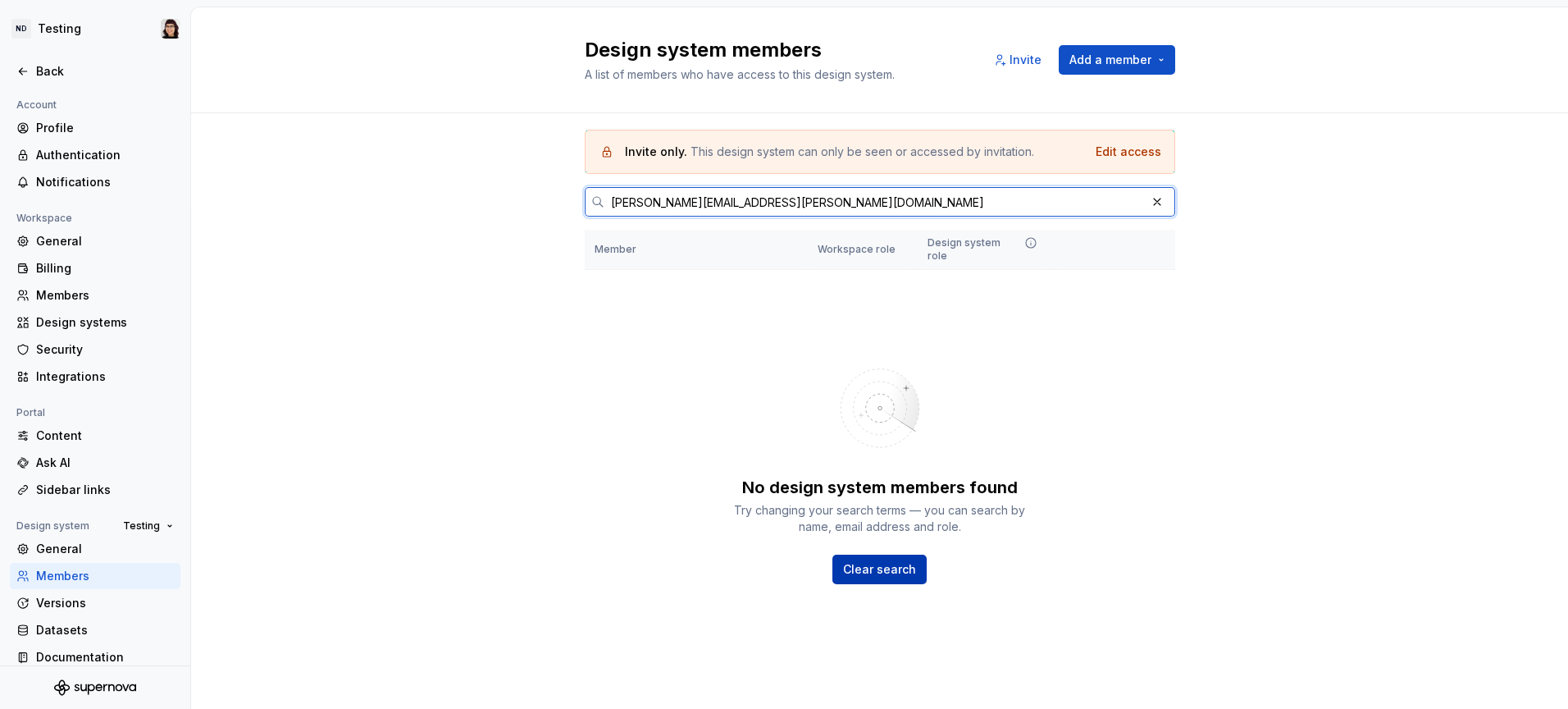
type input "[PERSON_NAME][EMAIL_ADDRESS][PERSON_NAME][DOMAIN_NAME]"
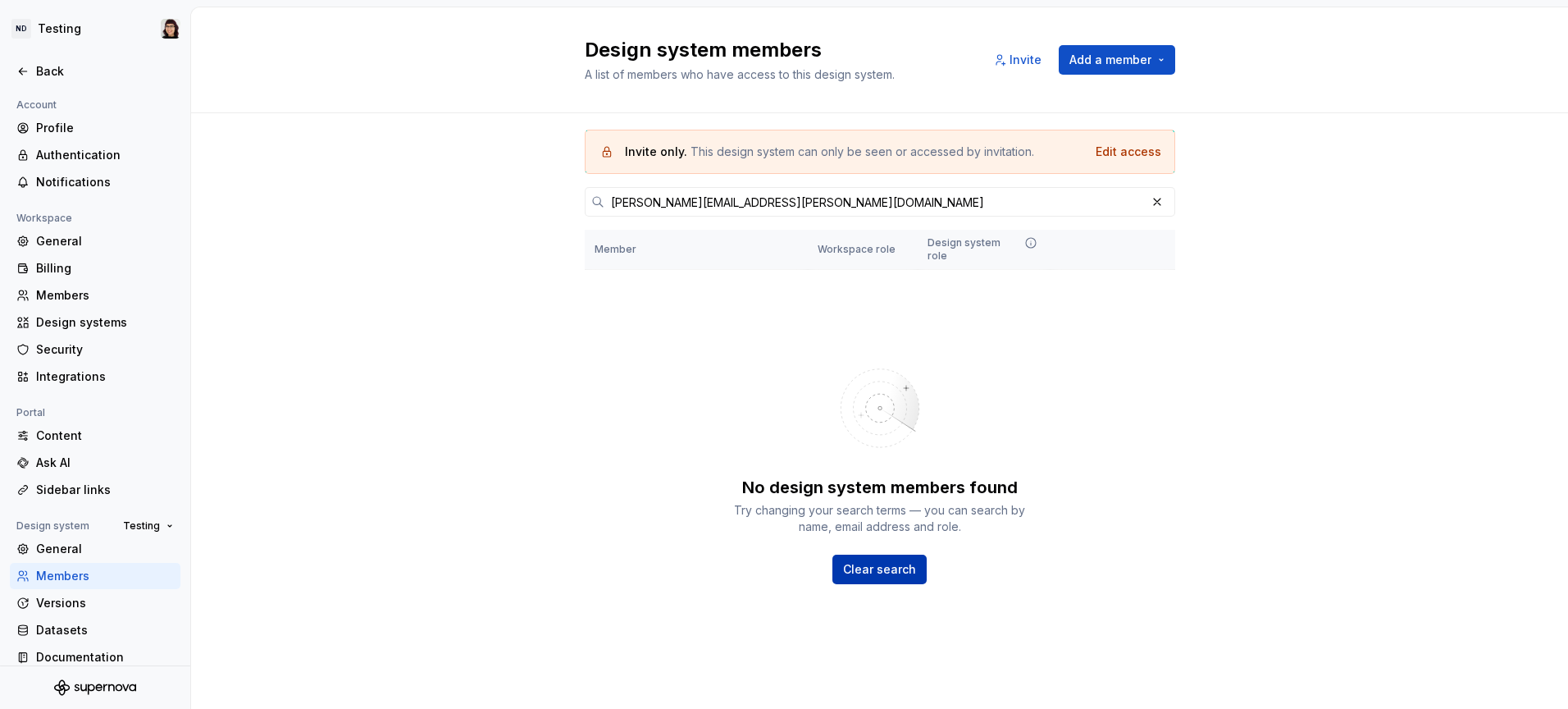
click at [862, 561] on span "Clear search" at bounding box center [879, 569] width 73 height 16
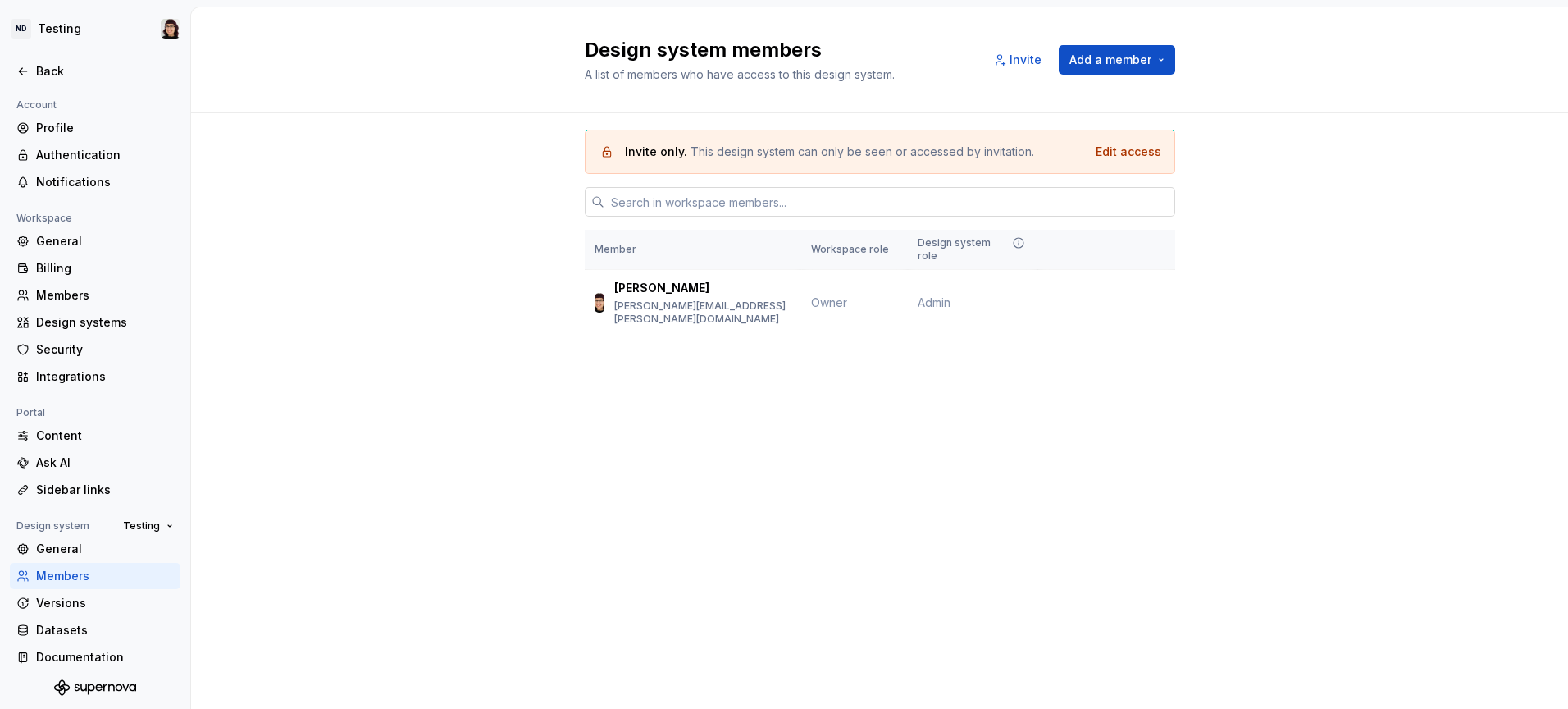
click at [667, 191] on input "text" at bounding box center [890, 202] width 571 height 30
click at [414, 389] on div "Design system members A list of members who have access to this design system. …" at bounding box center [879, 358] width 1377 height 701
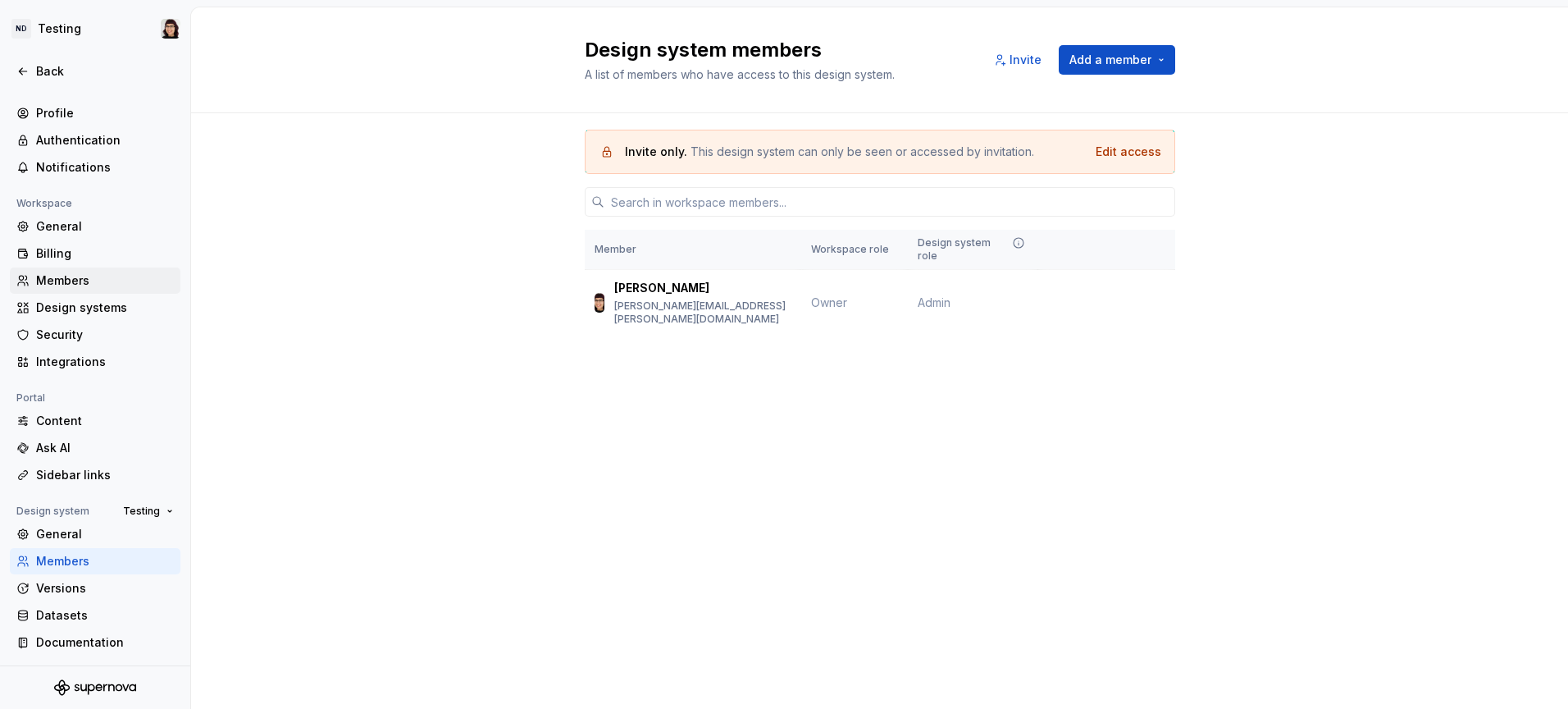
click at [57, 284] on div "Members" at bounding box center [105, 280] width 138 height 16
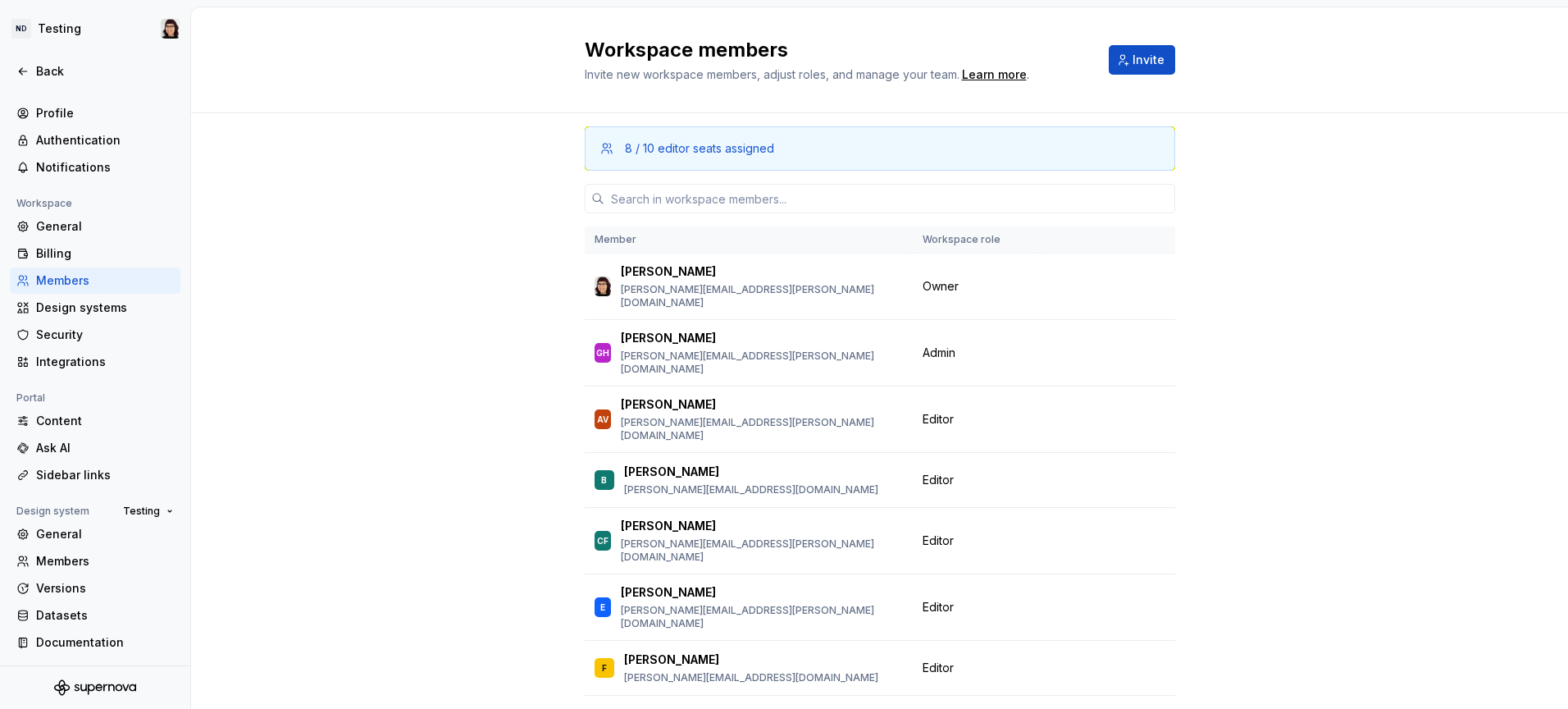
click at [653, 204] on input "text" at bounding box center [890, 199] width 571 height 30
type input "b"
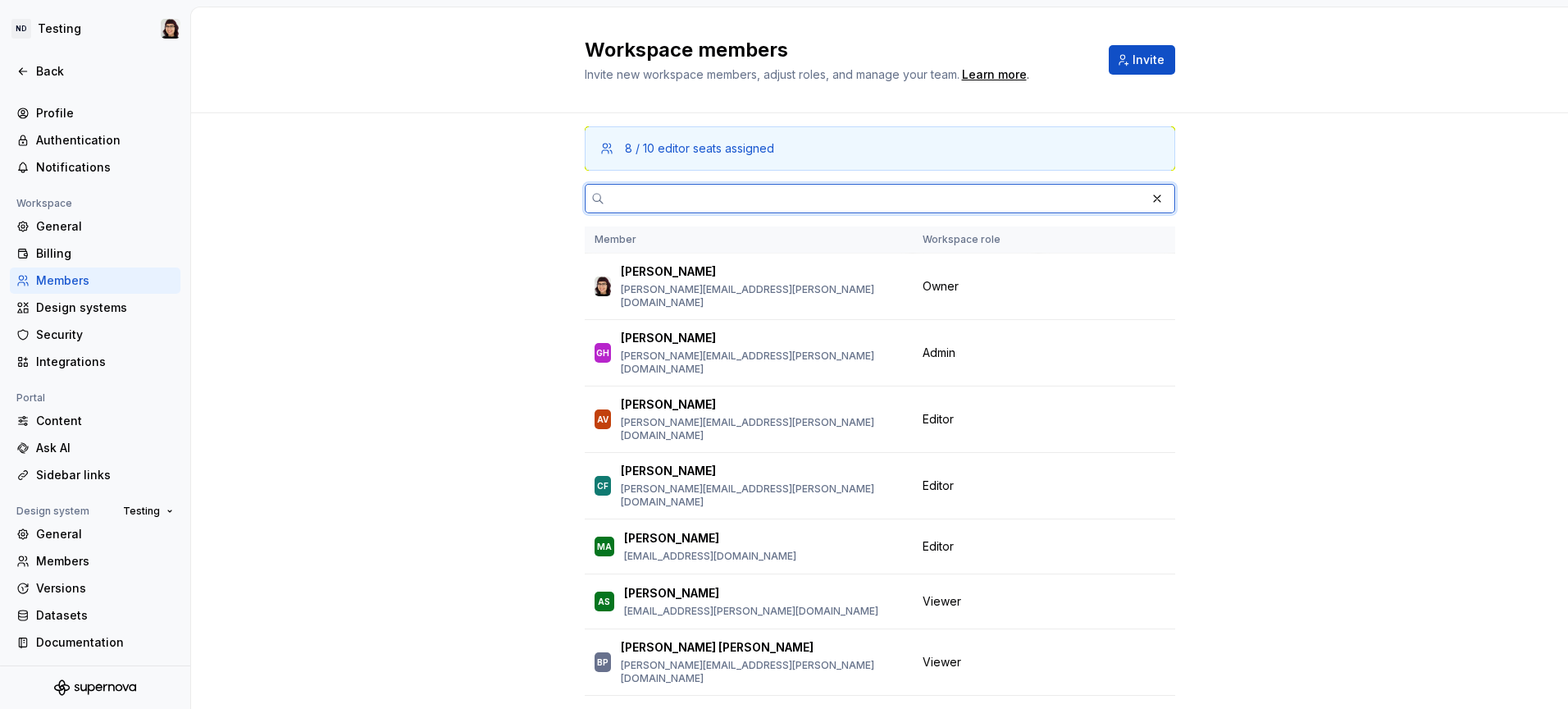
paste input "[PERSON_NAME][EMAIL_ADDRESS][PERSON_NAME][DOMAIN_NAME]"
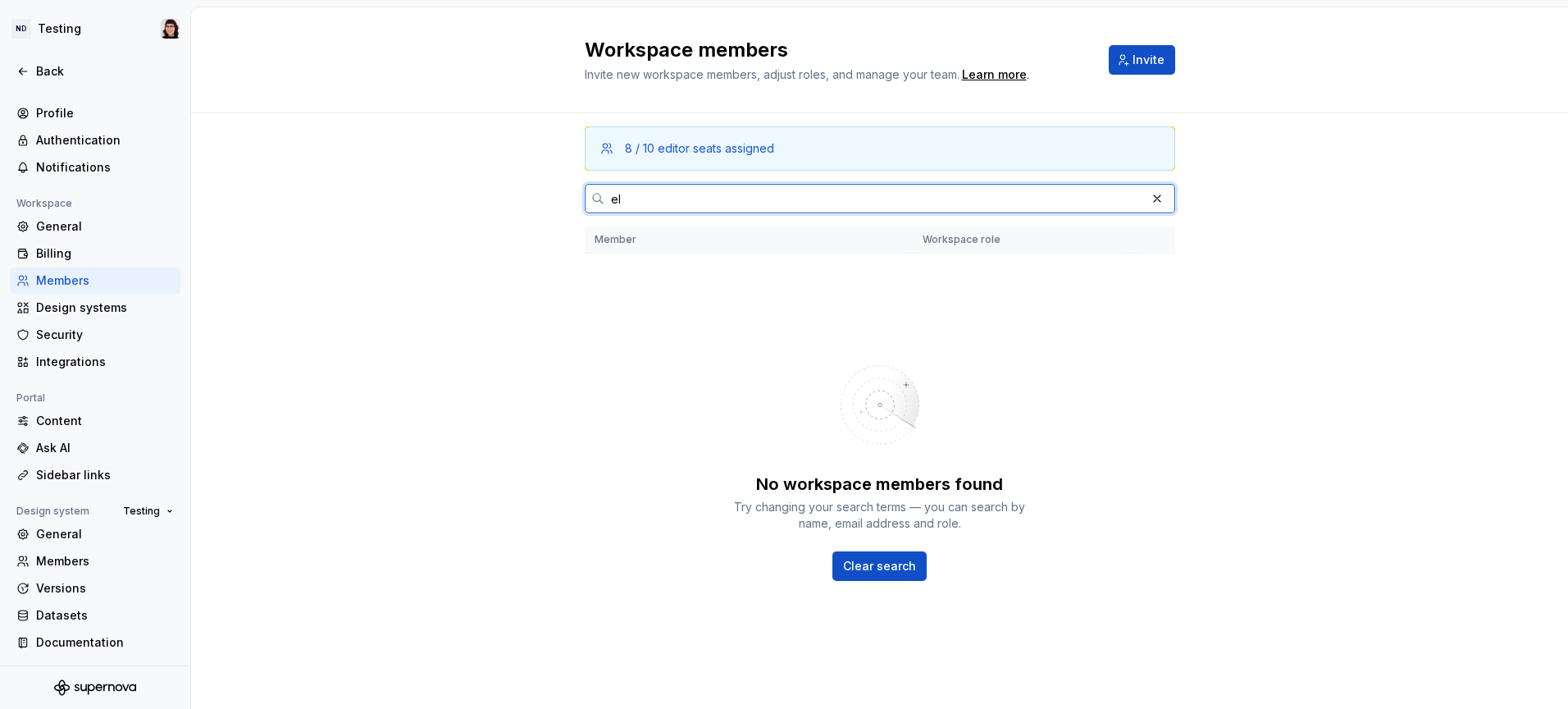
type input "e"
type input "E"
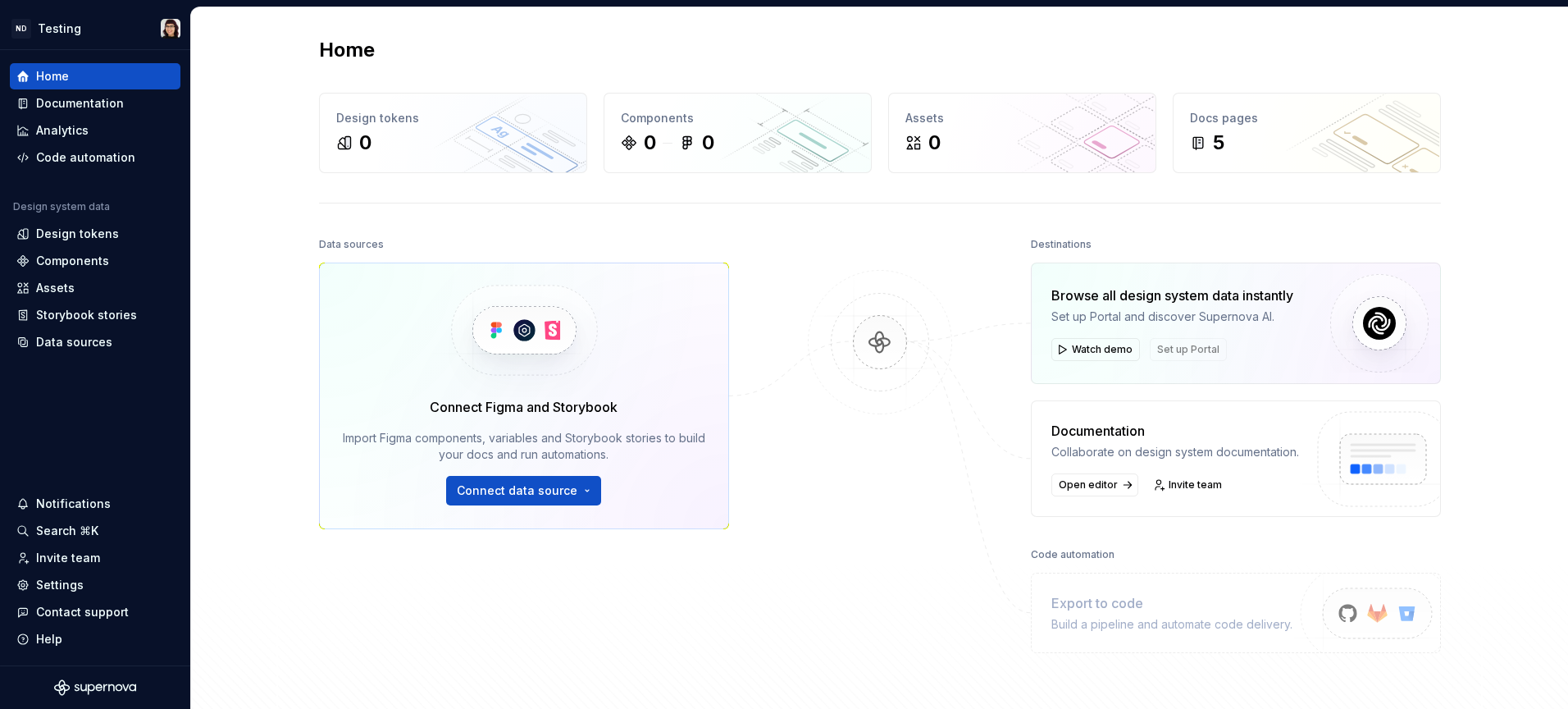
click at [918, 566] on div at bounding box center [879, 446] width 164 height 425
